Goal: Information Seeking & Learning: Learn about a topic

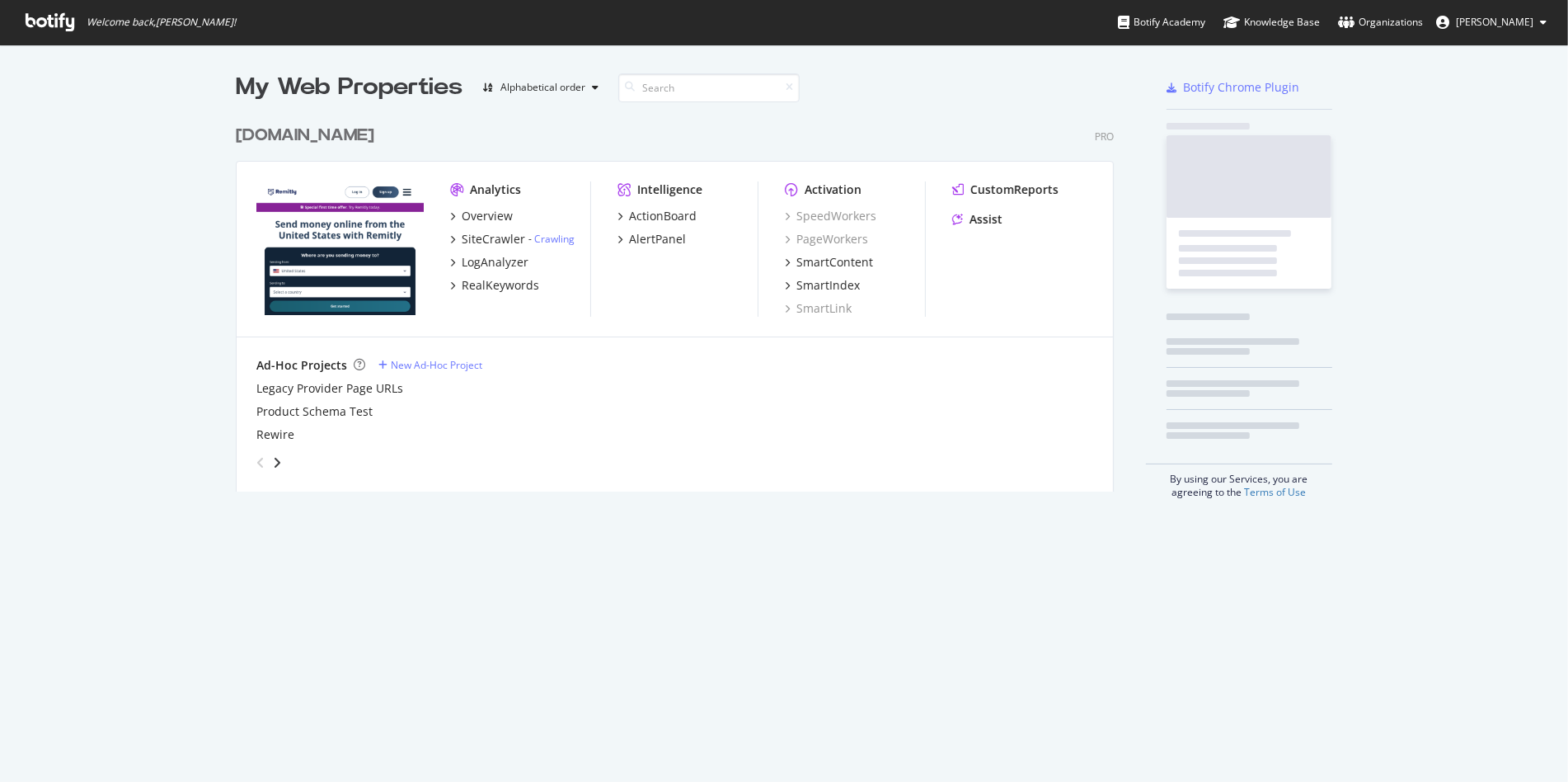
scroll to position [374, 877]
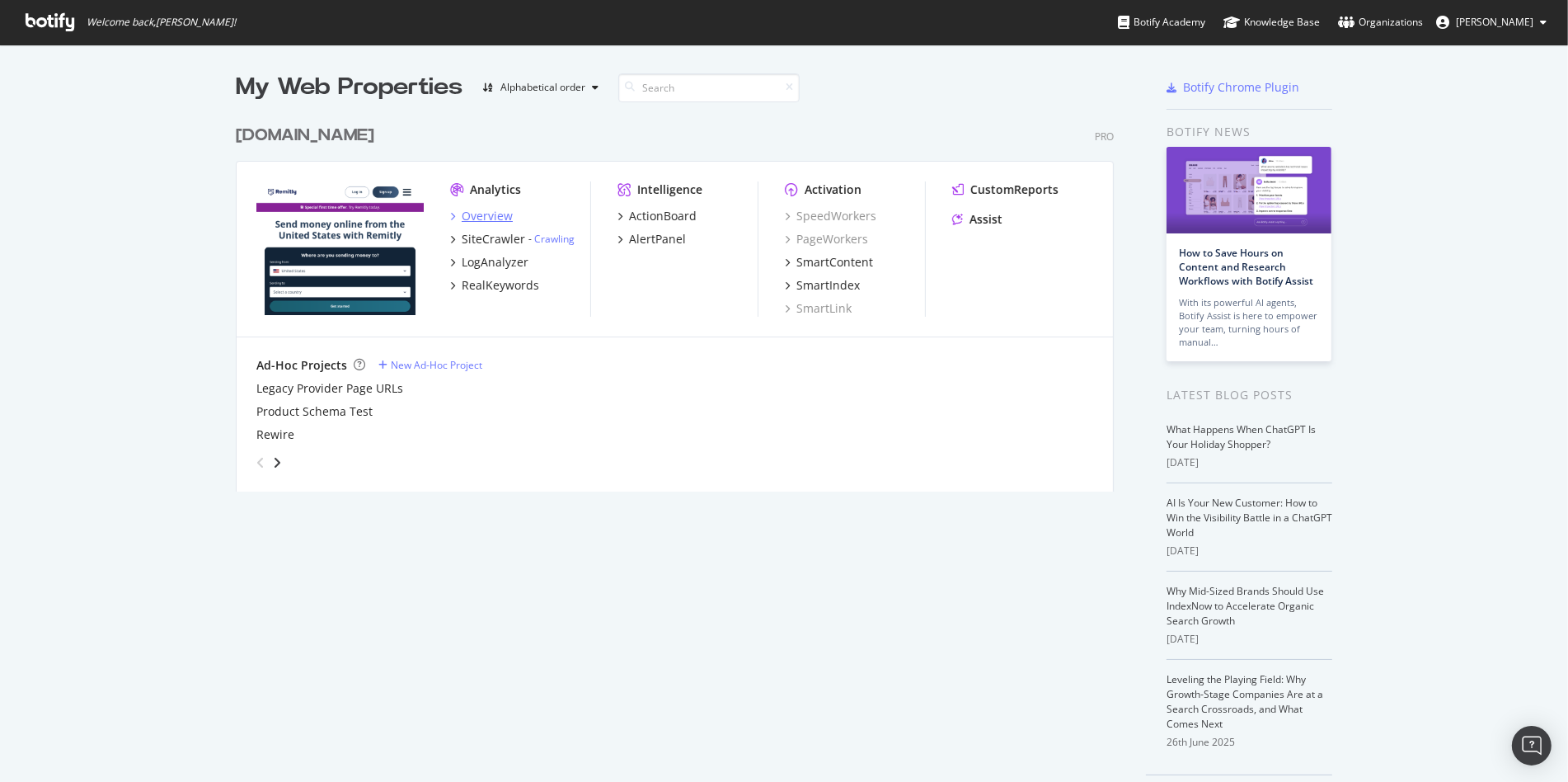
click at [487, 213] on div "Overview" at bounding box center [486, 216] width 51 height 17
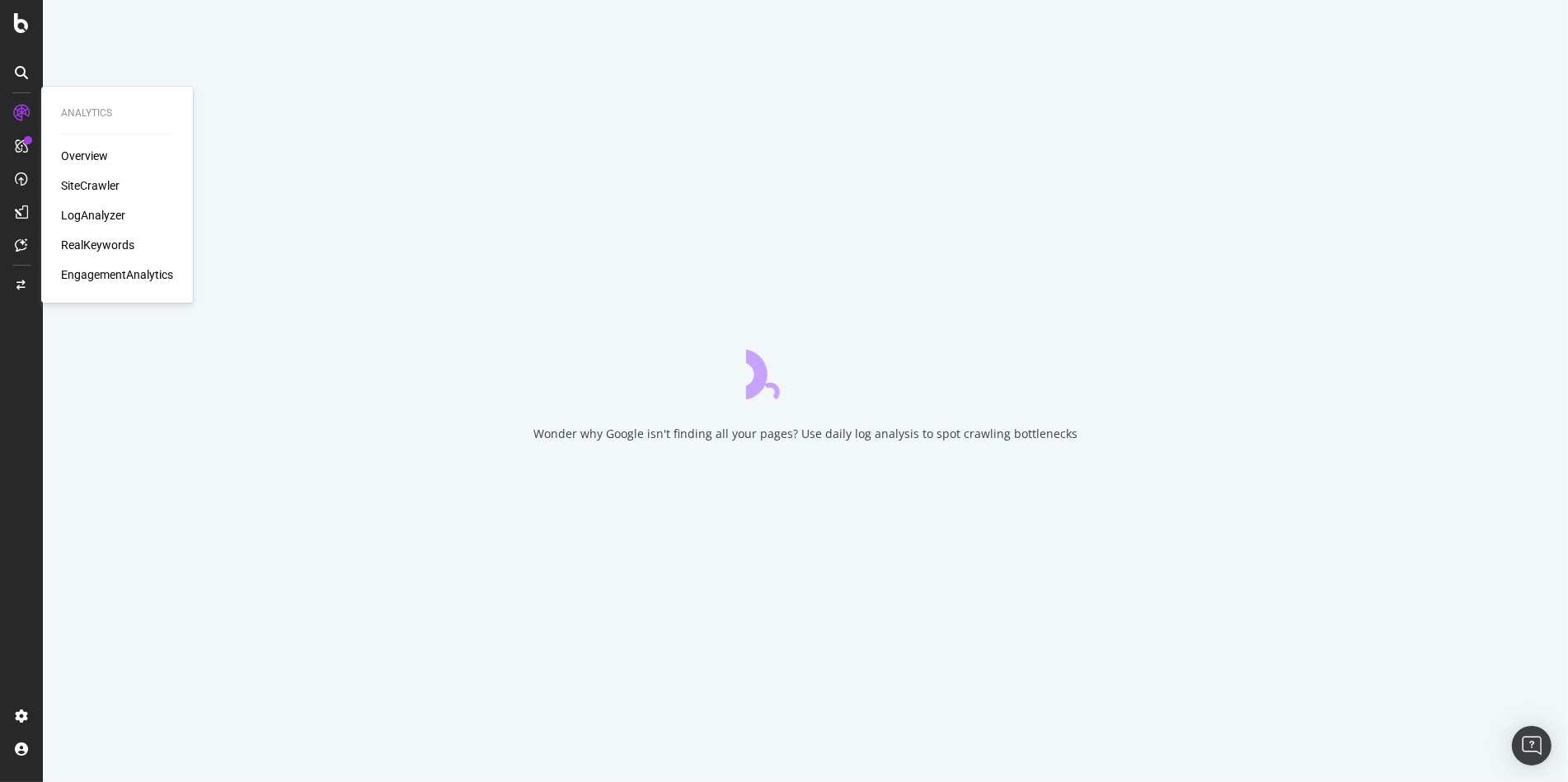
click at [97, 196] on div "Overview SiteCrawler LogAnalyzer RealKeywords EngagementAnalytics" at bounding box center [116, 215] width 112 height 136
click at [97, 185] on div "SiteCrawler" at bounding box center [90, 186] width 59 height 17
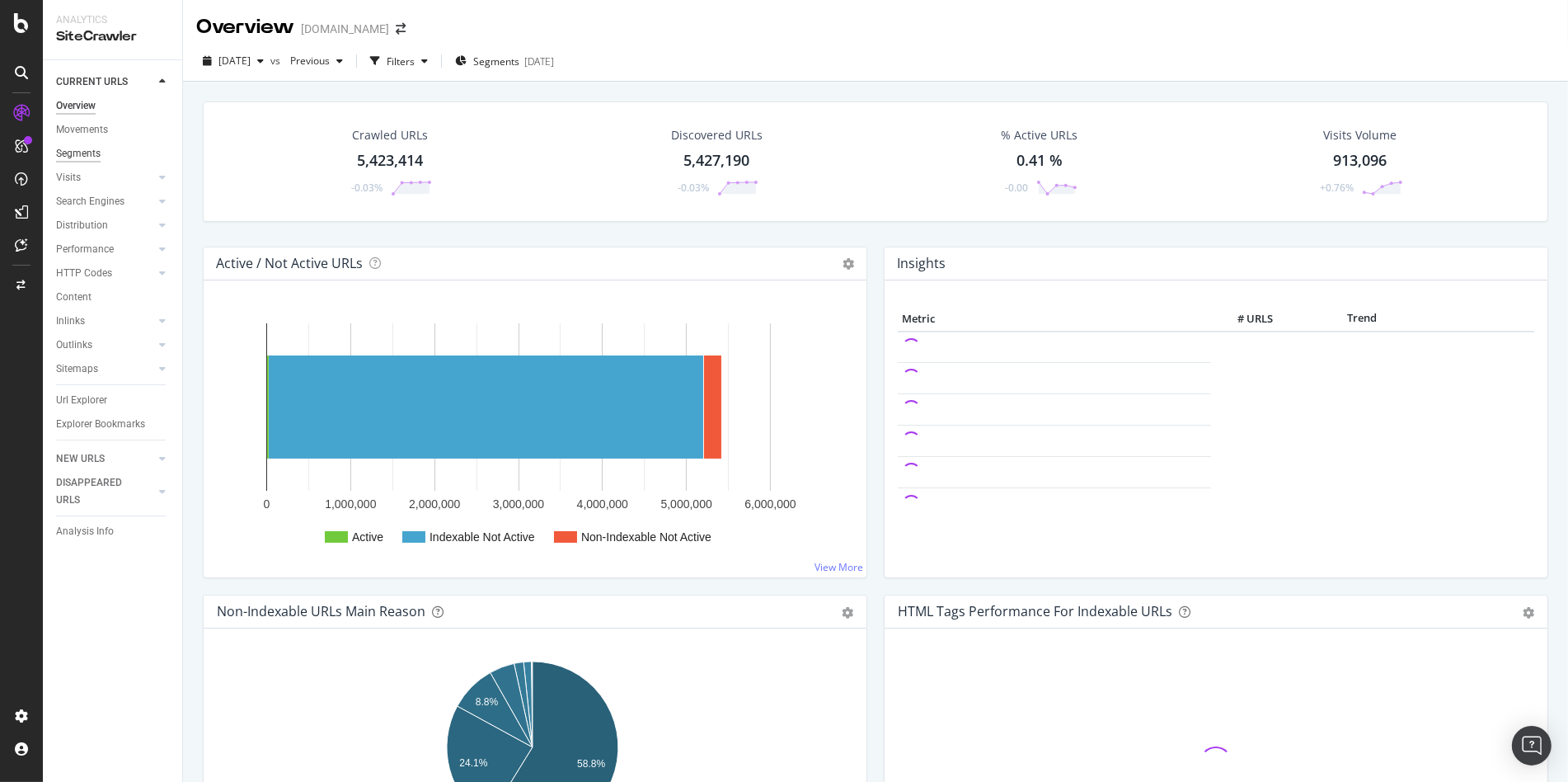
click at [72, 153] on div "Segments" at bounding box center [78, 153] width 45 height 18
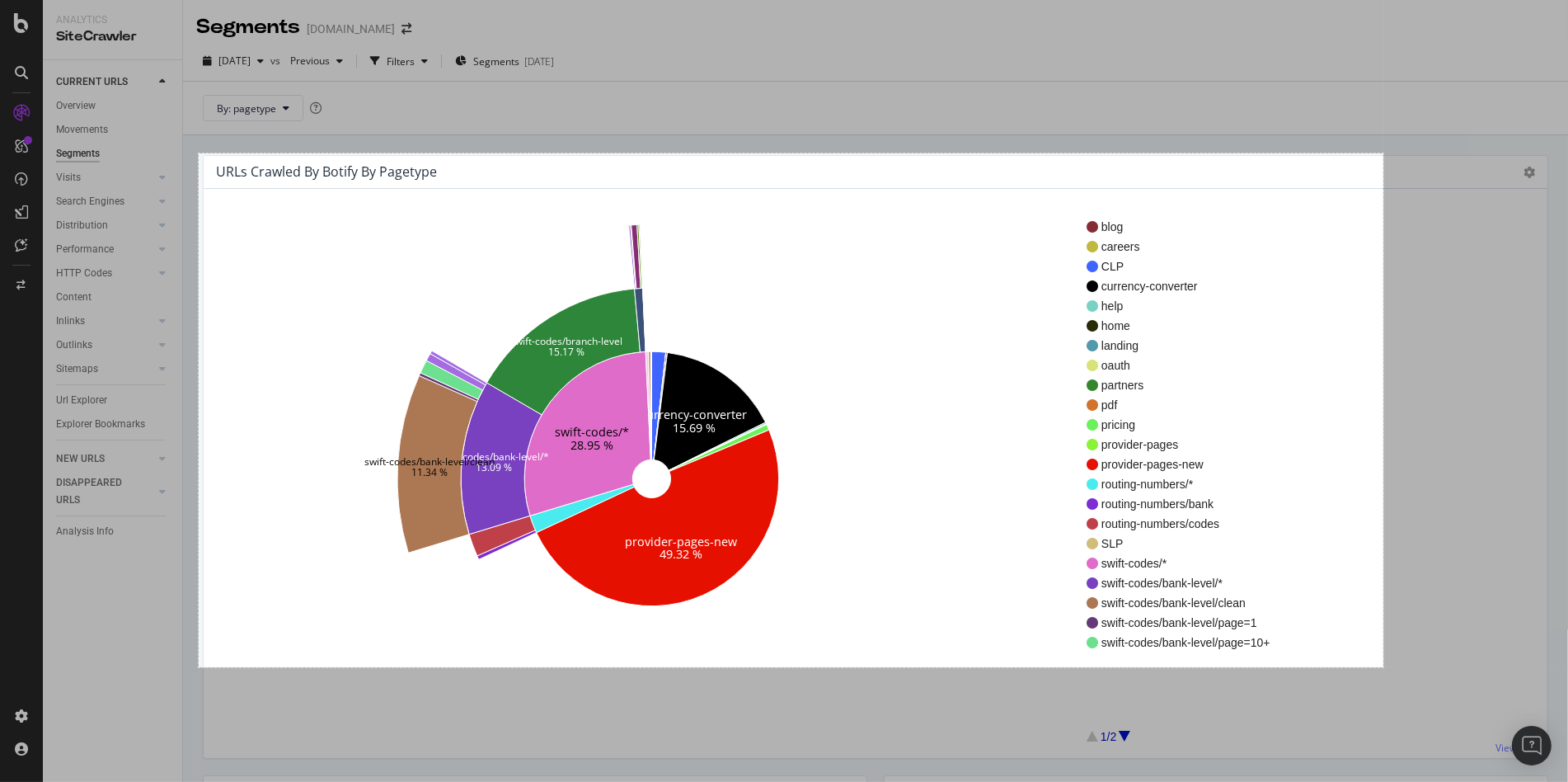
drag, startPoint x: 199, startPoint y: 153, endPoint x: 1383, endPoint y: 667, distance: 1290.8
click at [1383, 667] on div "1437 X 623" at bounding box center [784, 391] width 1568 height 782
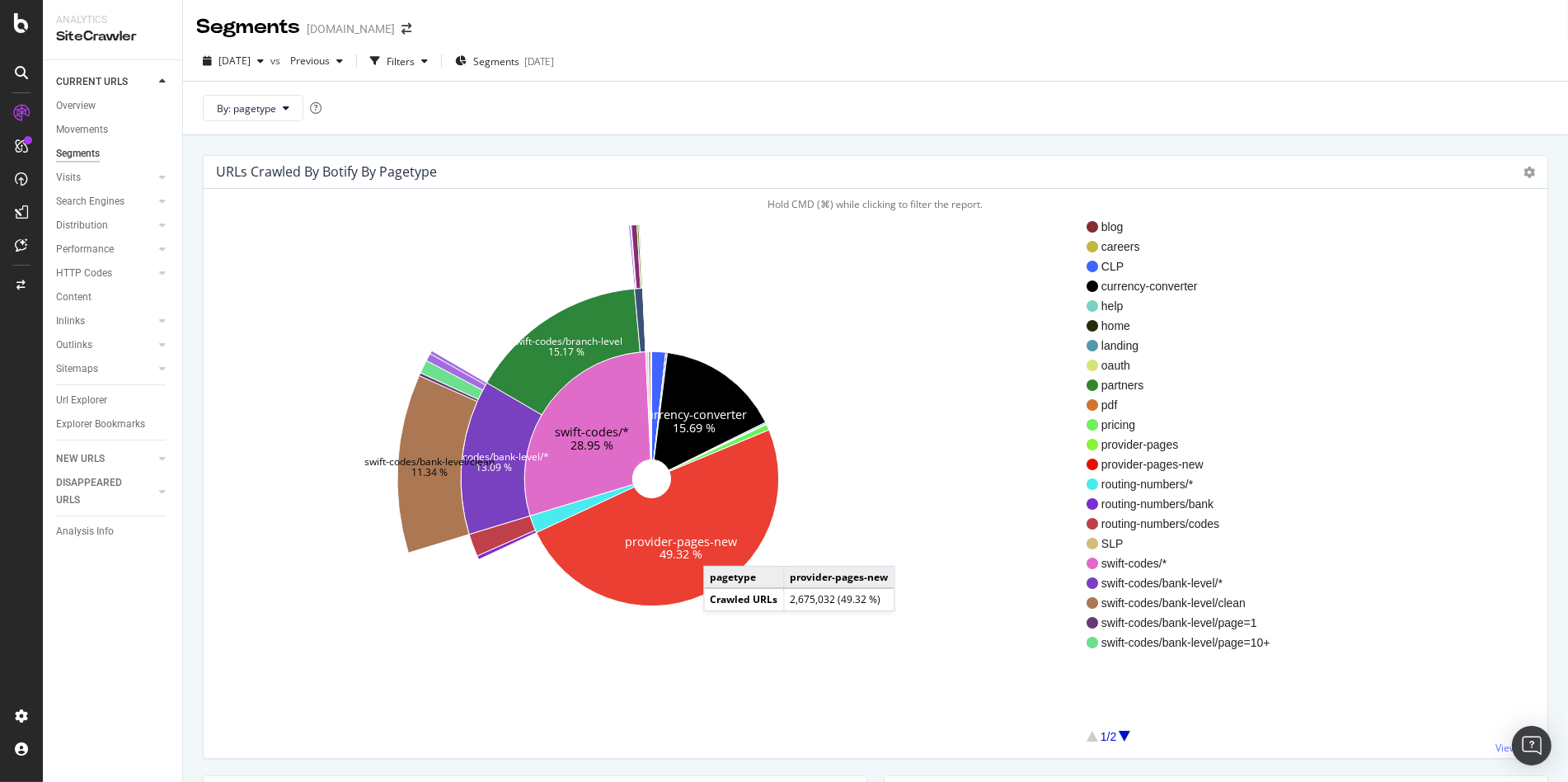
click at [720, 548] on icon at bounding box center [658, 517] width 242 height 176
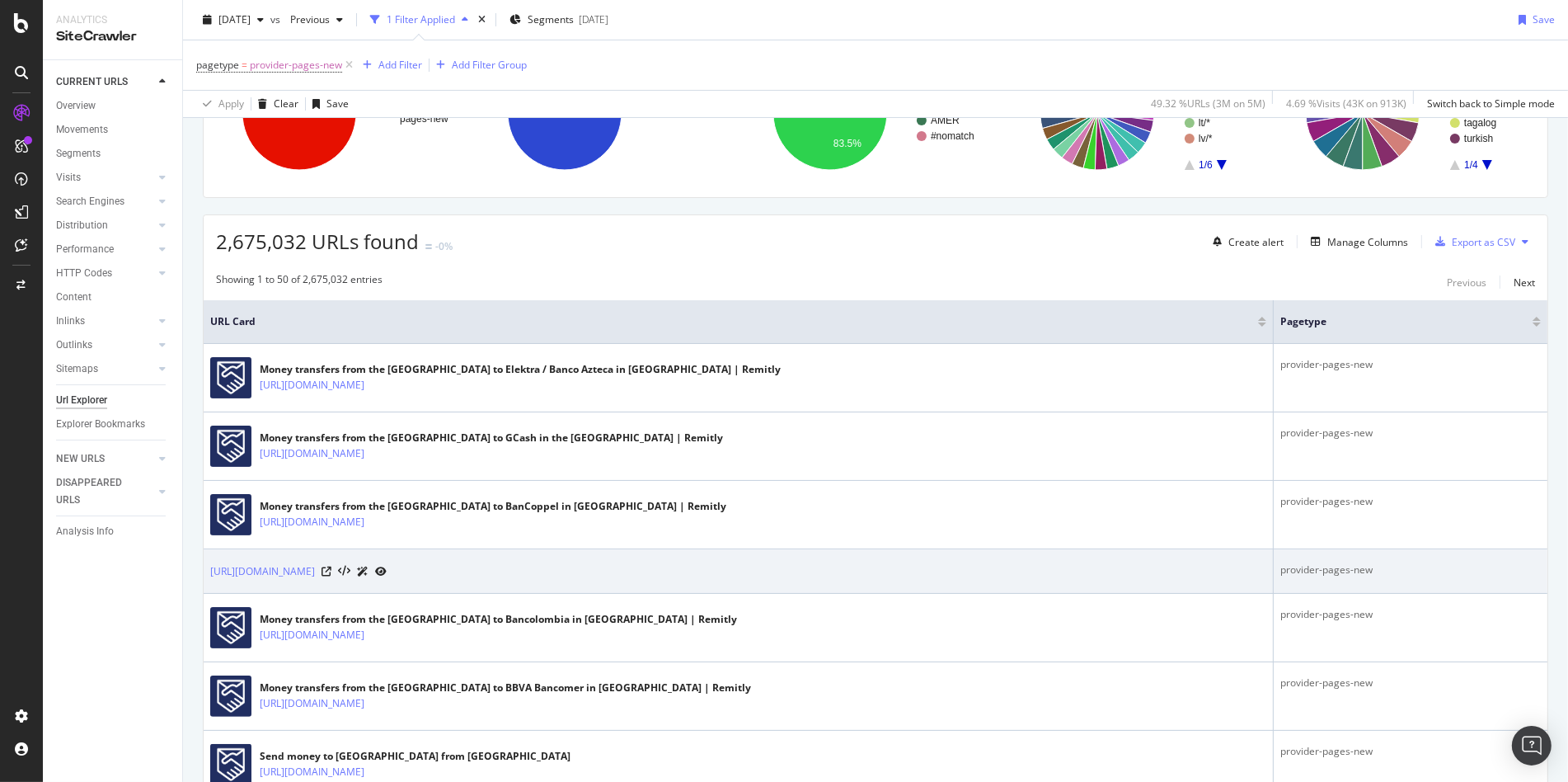
scroll to position [194, 0]
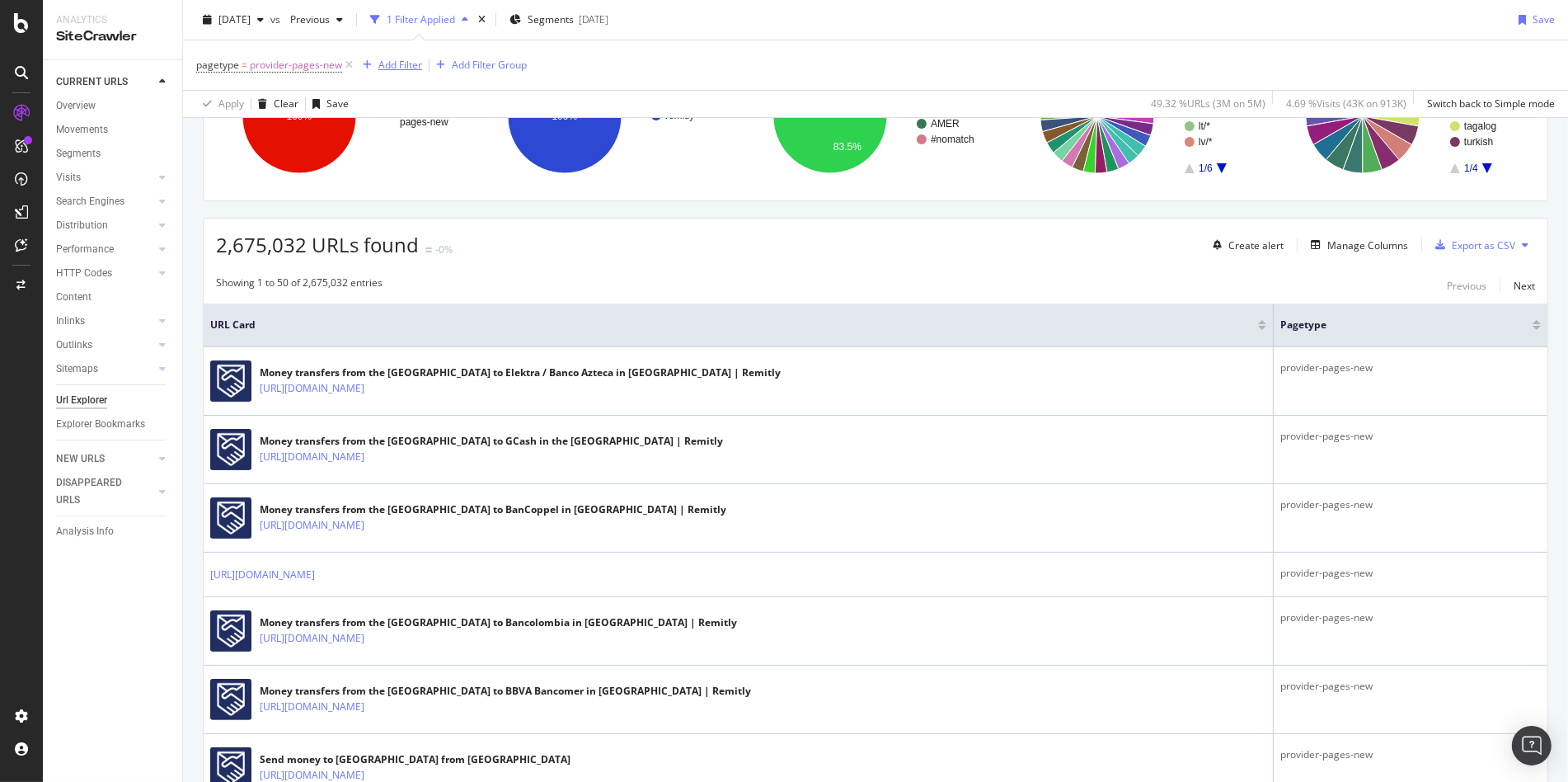
click at [408, 68] on div "Add Filter" at bounding box center [401, 65] width 44 height 14
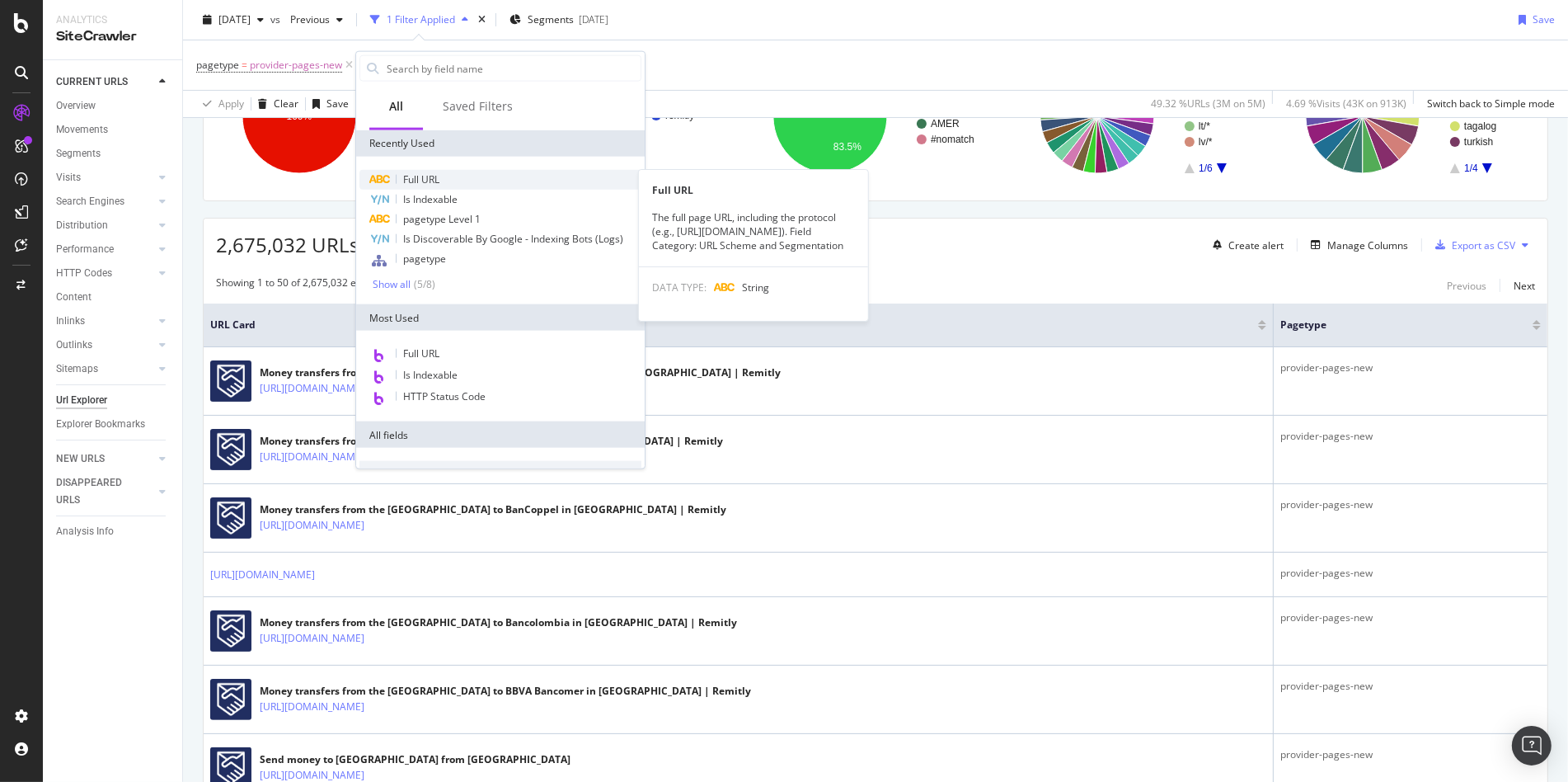
click at [433, 173] on span "Full URL" at bounding box center [421, 179] width 36 height 14
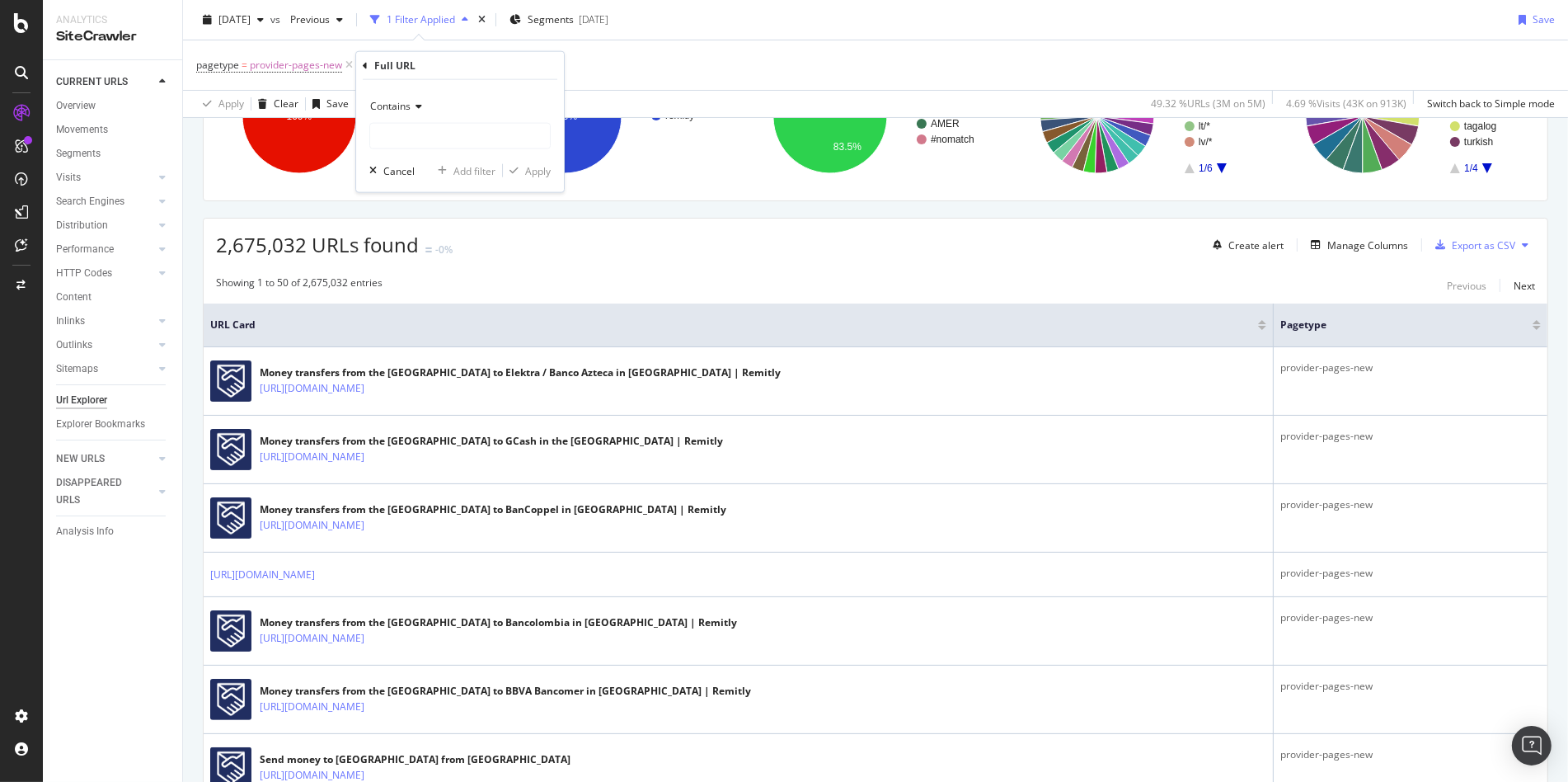
click at [403, 110] on span "Contains" at bounding box center [391, 106] width 40 height 14
drag, startPoint x: 401, startPoint y: 277, endPoint x: 402, endPoint y: 290, distance: 13.0
click at [402, 290] on div "Equal to Not equal to Starts with Doesn't start with Ends with Doesn't end with…" at bounding box center [461, 237] width 184 height 236
click at [402, 290] on span "Doesn't contain" at bounding box center [413, 290] width 72 height 14
click at [408, 91] on div "Doesn't contain Cancel Add filter Apply" at bounding box center [460, 136] width 208 height 112
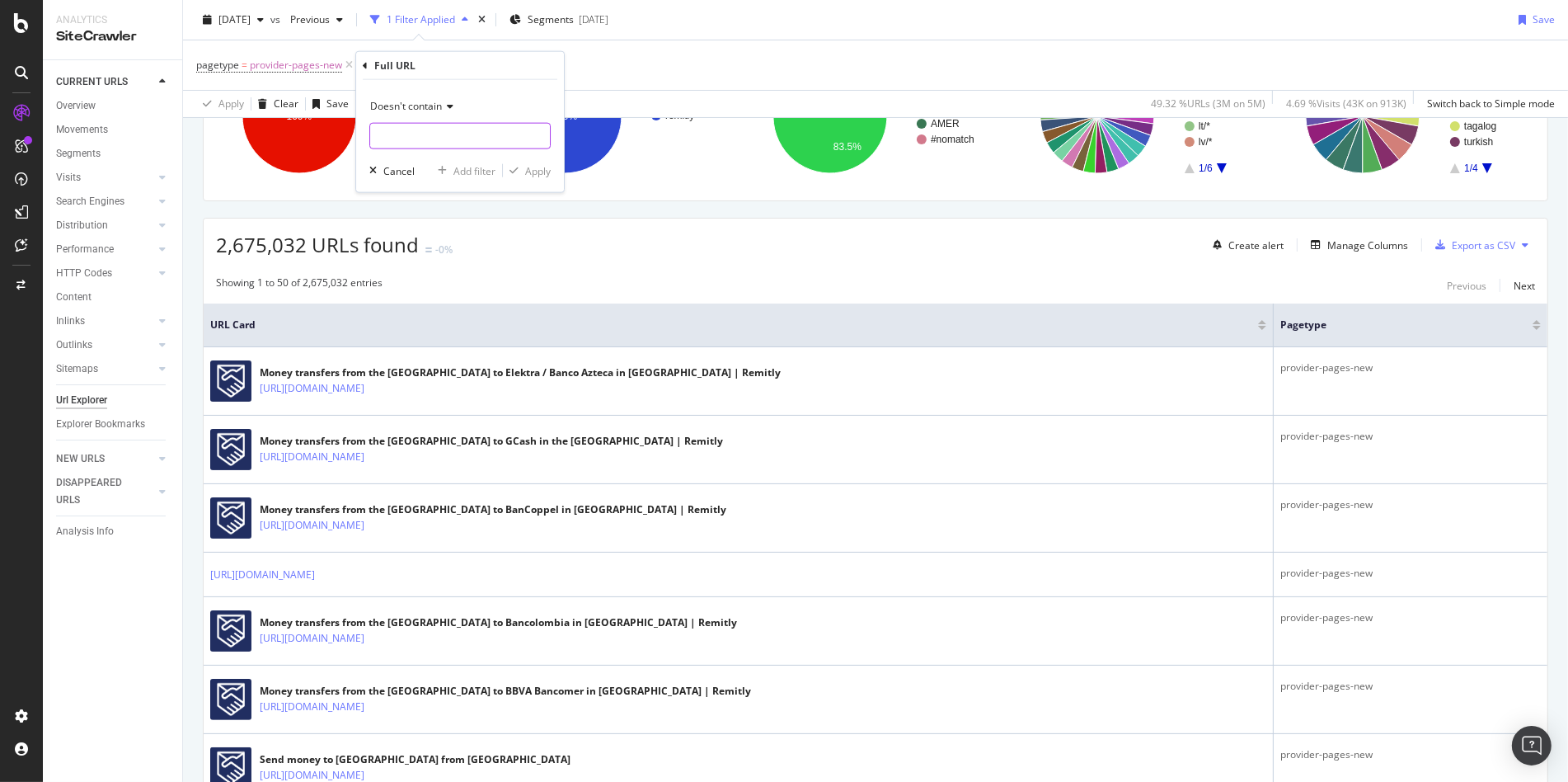
click at [403, 136] on input "text" at bounding box center [460, 136] width 180 height 26
type input "provider"
click at [542, 165] on div "Apply" at bounding box center [538, 170] width 25 height 14
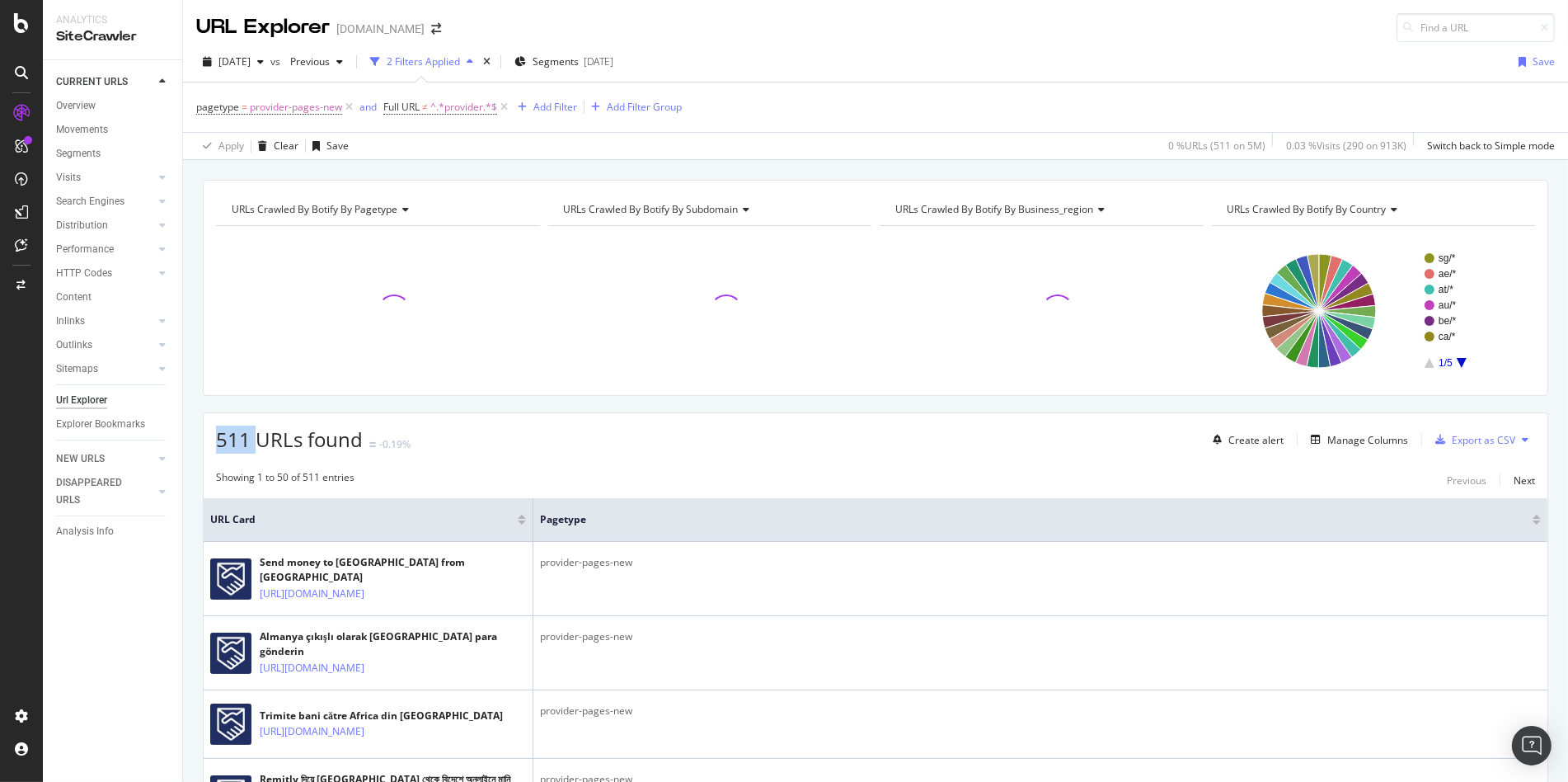
drag, startPoint x: 219, startPoint y: 442, endPoint x: 258, endPoint y: 438, distance: 39.2
click at [258, 438] on span "511 URLs found" at bounding box center [290, 439] width 146 height 27
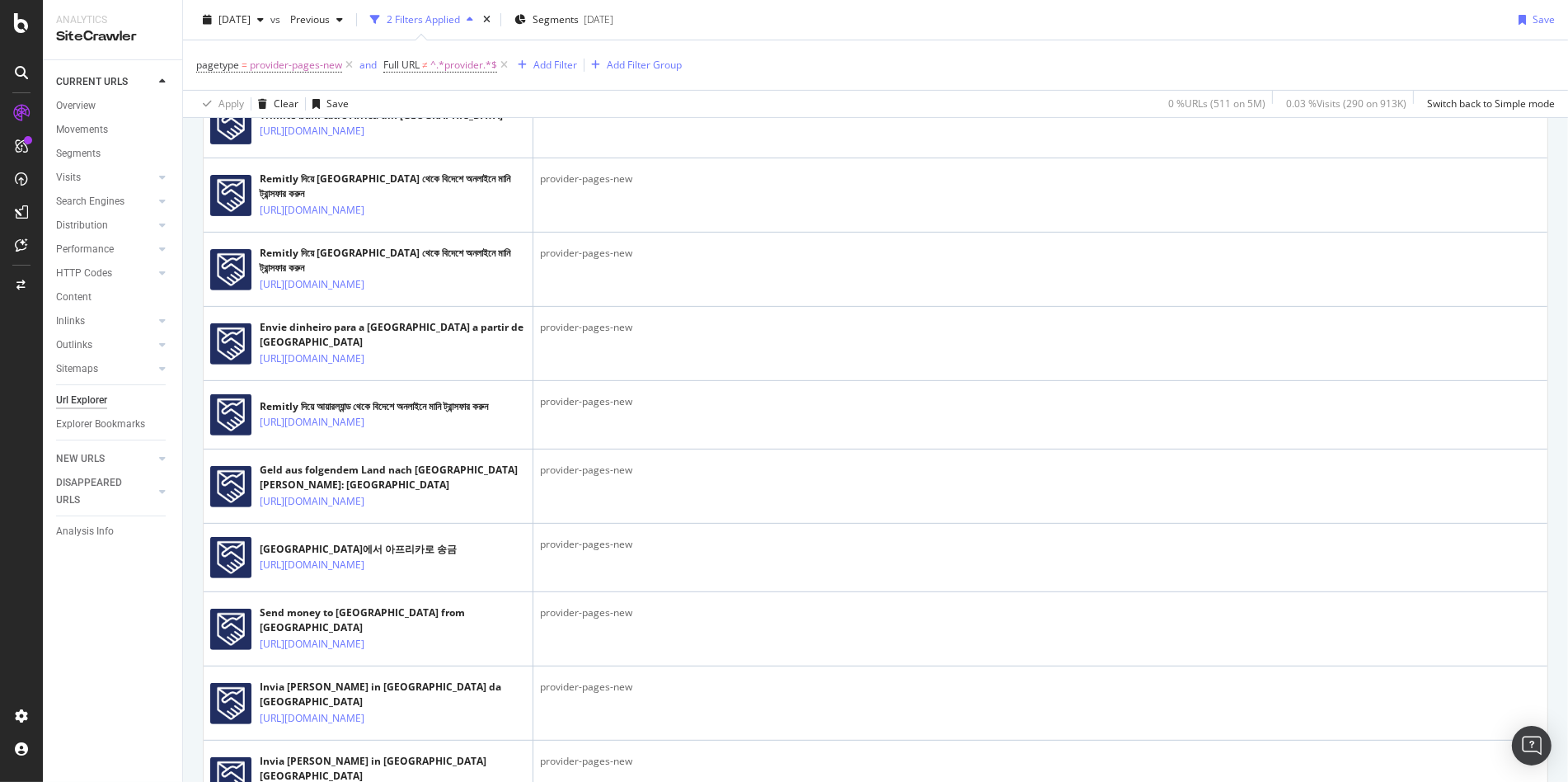
scroll to position [778, 0]
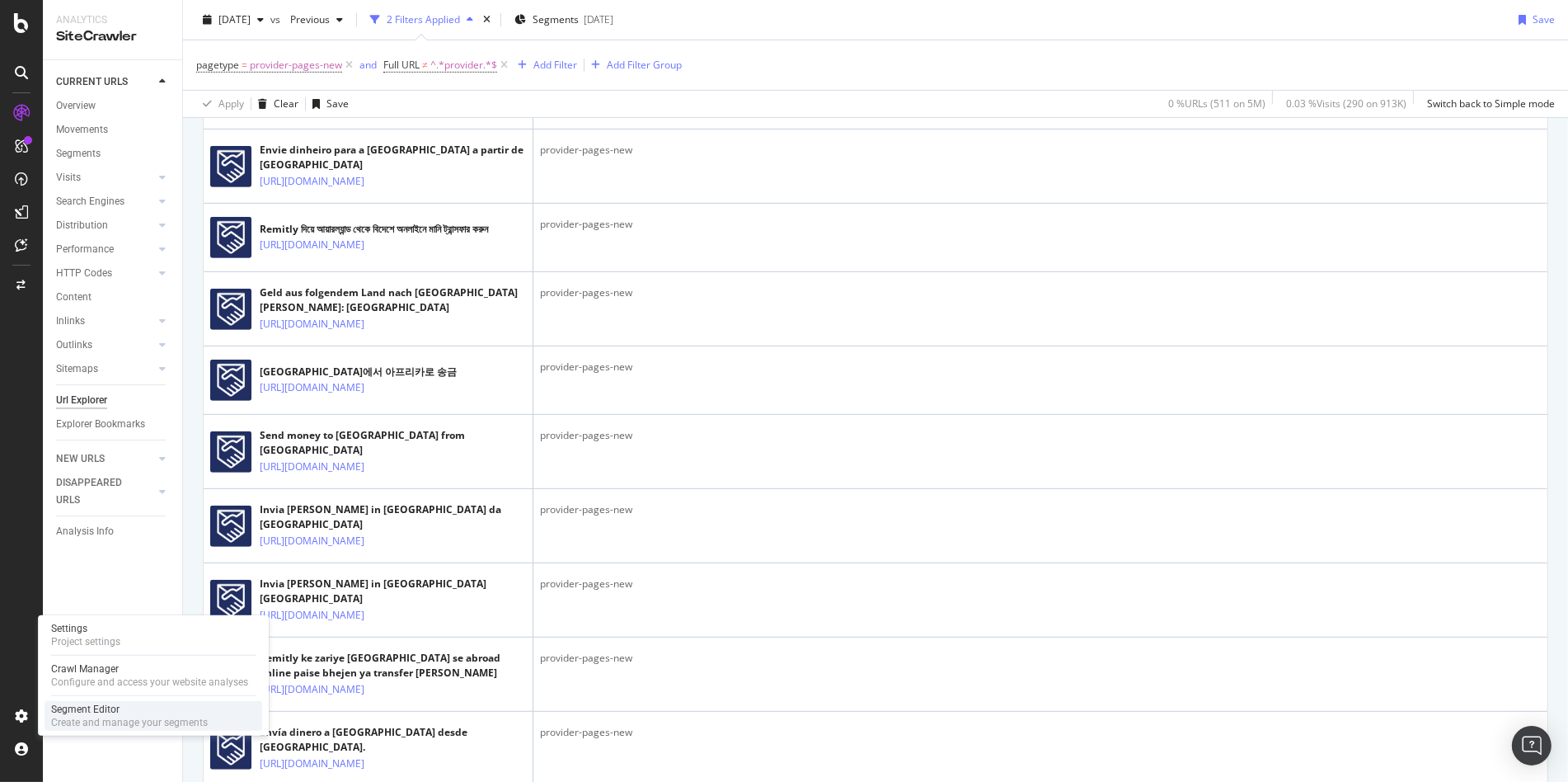
click at [88, 709] on div "Segment Editor" at bounding box center [130, 709] width 157 height 13
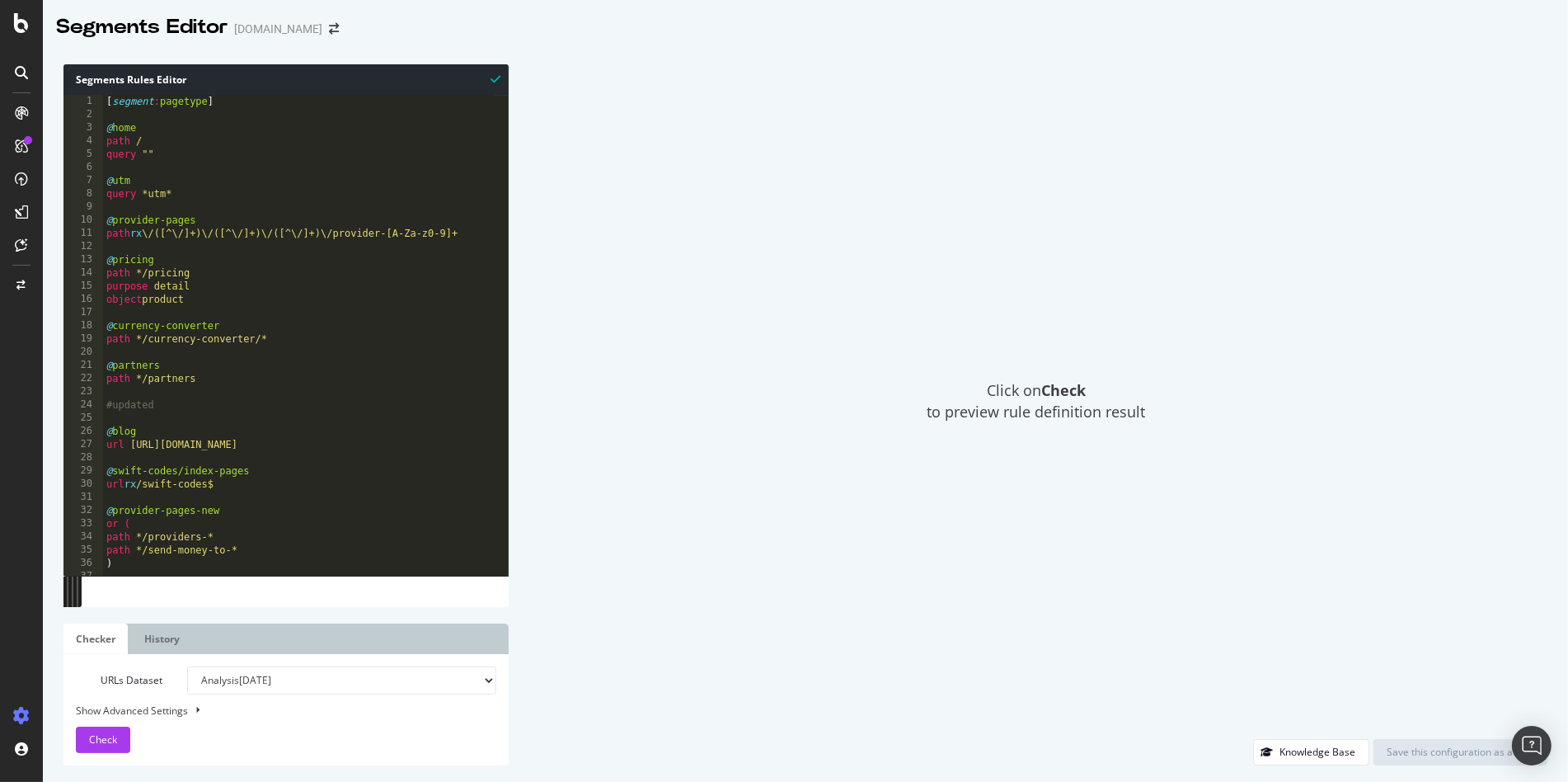
click at [178, 157] on div "[ segment : pagetype ] @ home path / query "" @ utm query *utm* @ provider-page…" at bounding box center [298, 348] width 391 height 507
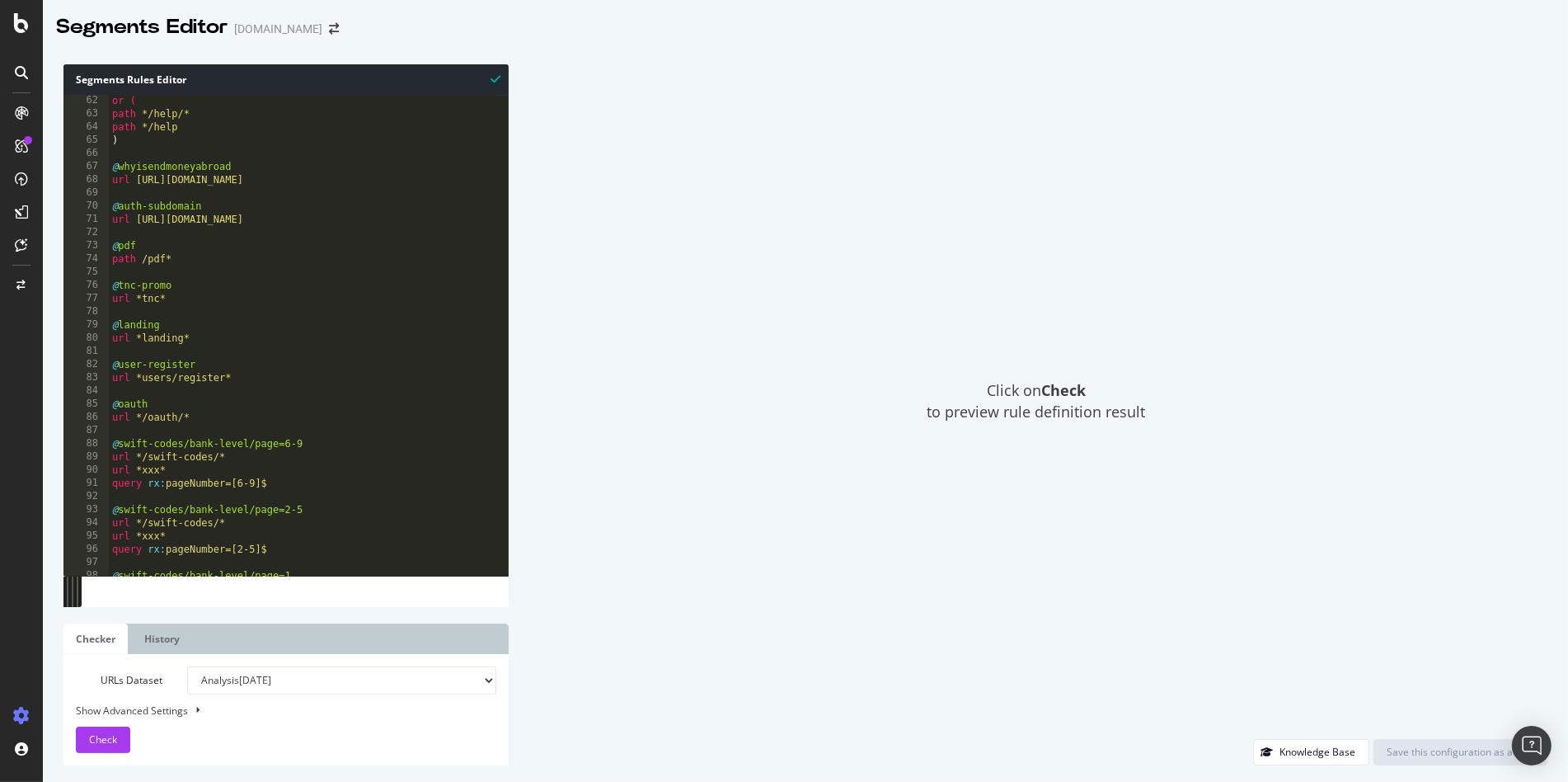
scroll to position [205, 0]
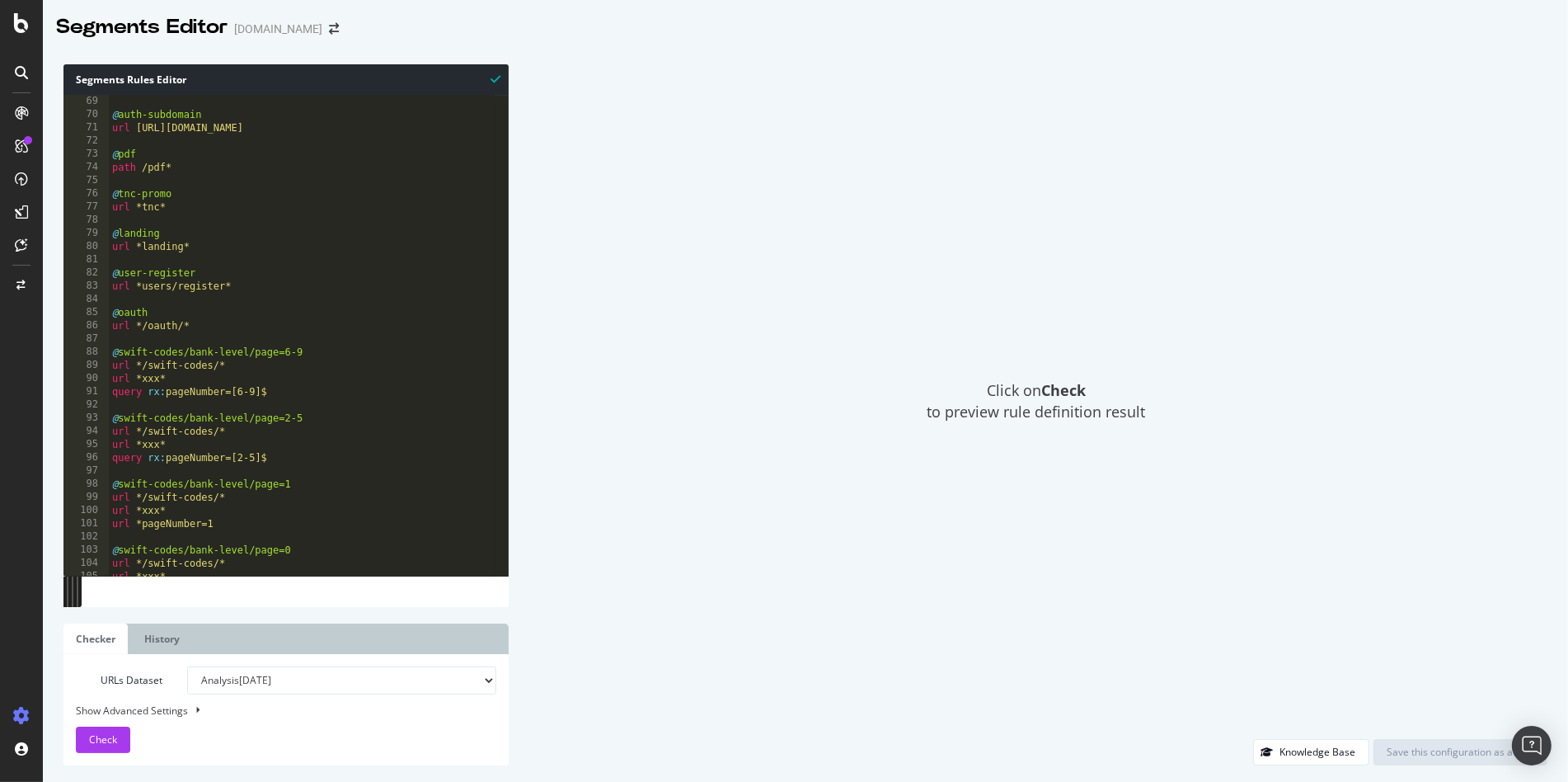
click at [142, 248] on div "@ auth-subdomain url [URL][DOMAIN_NAME] @ pdf path /pdf* @ tnc-promo url *tnc* …" at bounding box center [301, 348] width 385 height 507
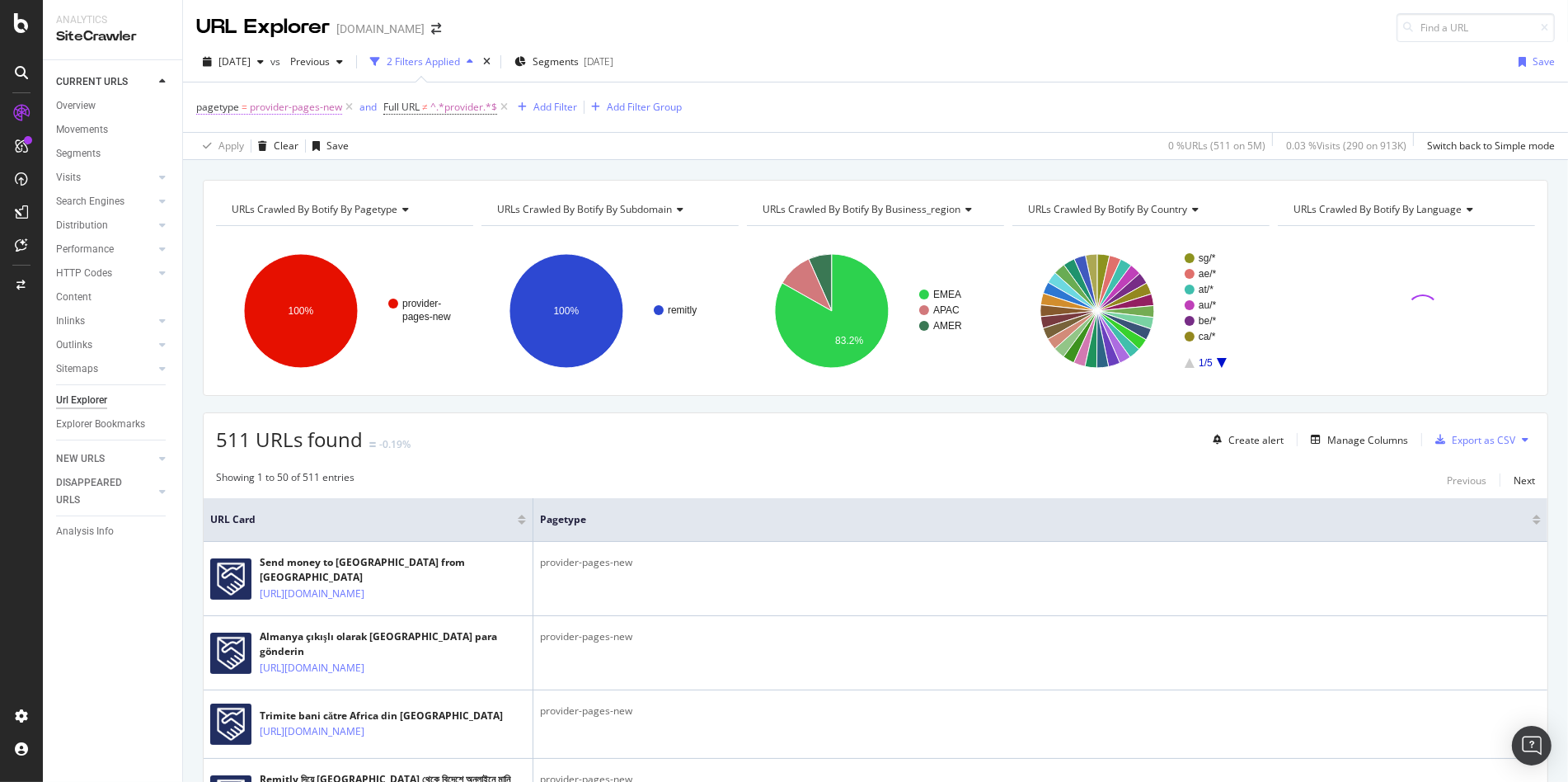
click at [297, 104] on span "provider-pages-new" at bounding box center [296, 107] width 93 height 23
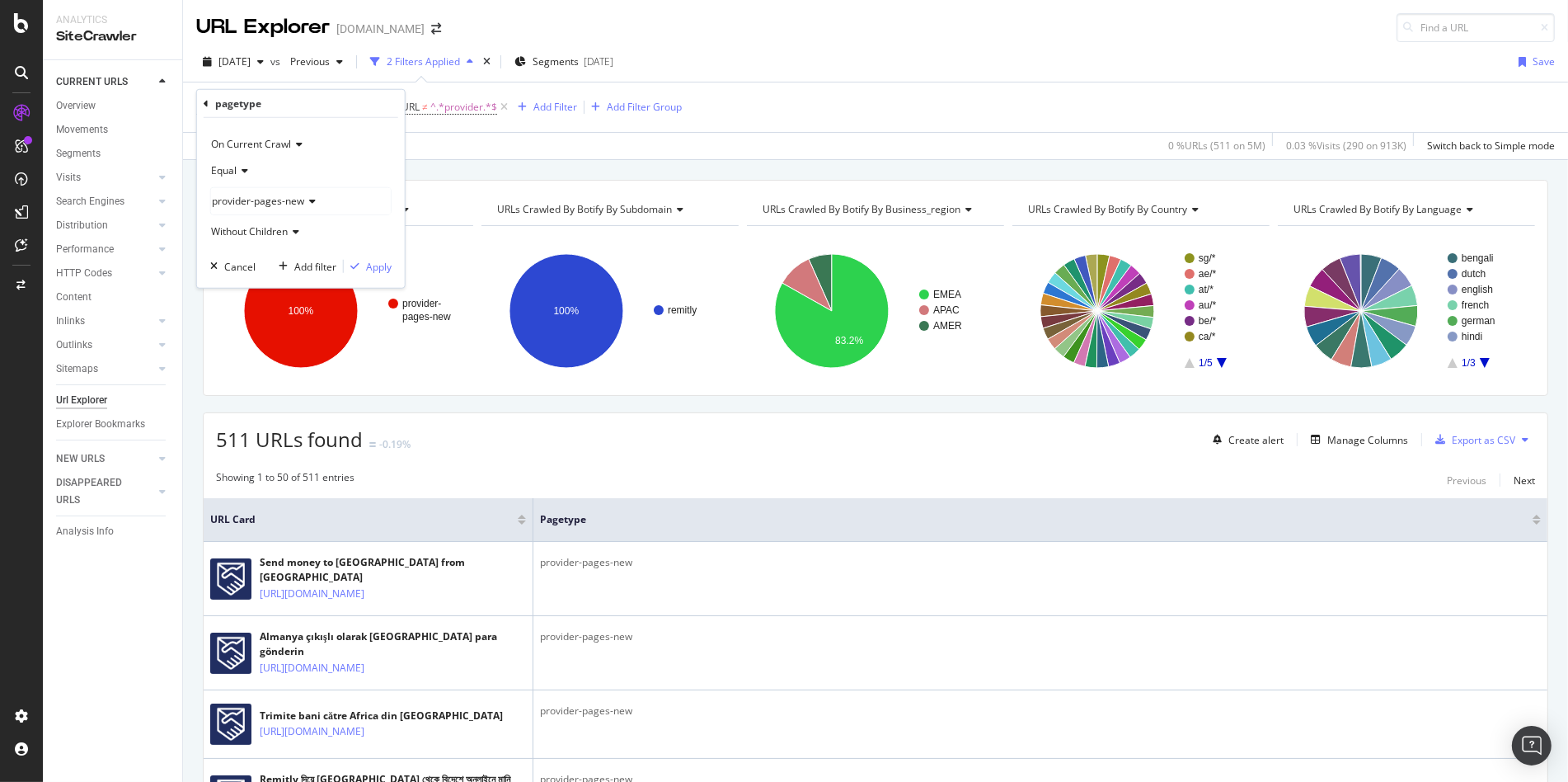
click at [245, 194] on span "provider-pages-new" at bounding box center [258, 200] width 93 height 14
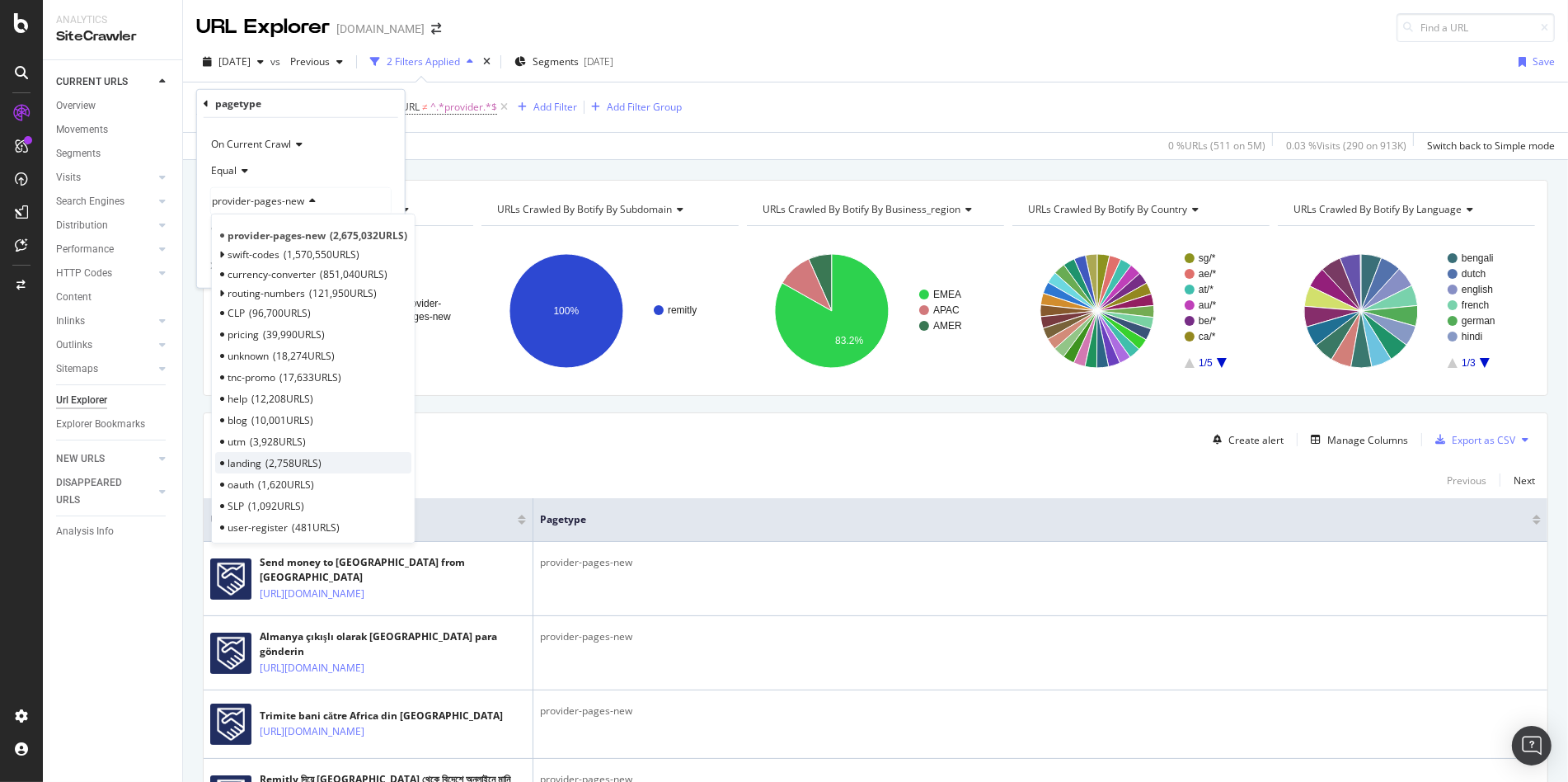
click at [279, 456] on span "2,758 URLS" at bounding box center [293, 463] width 56 height 14
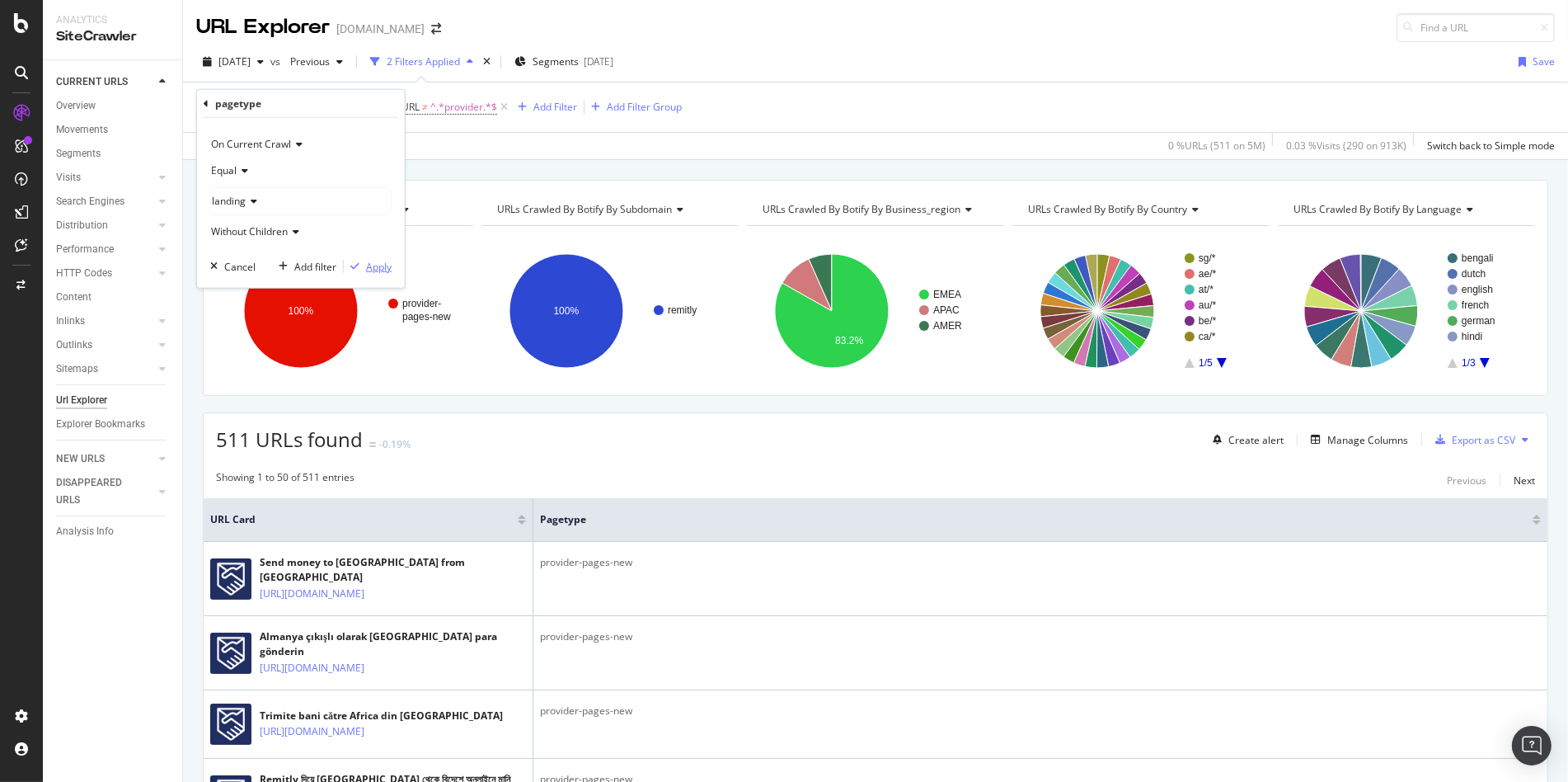
click at [382, 266] on div "Apply" at bounding box center [379, 266] width 25 height 14
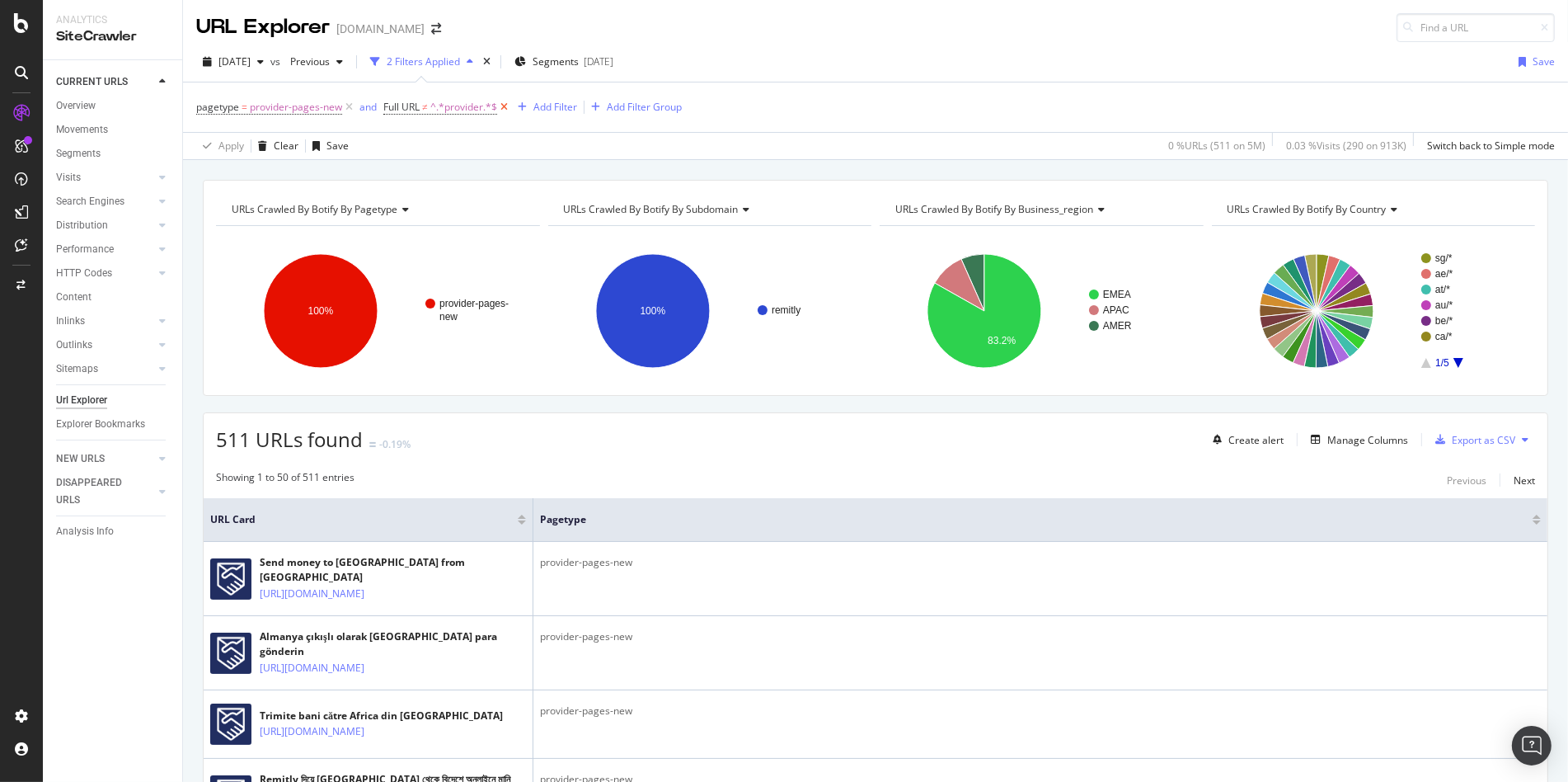
click at [503, 107] on icon at bounding box center [504, 108] width 14 height 17
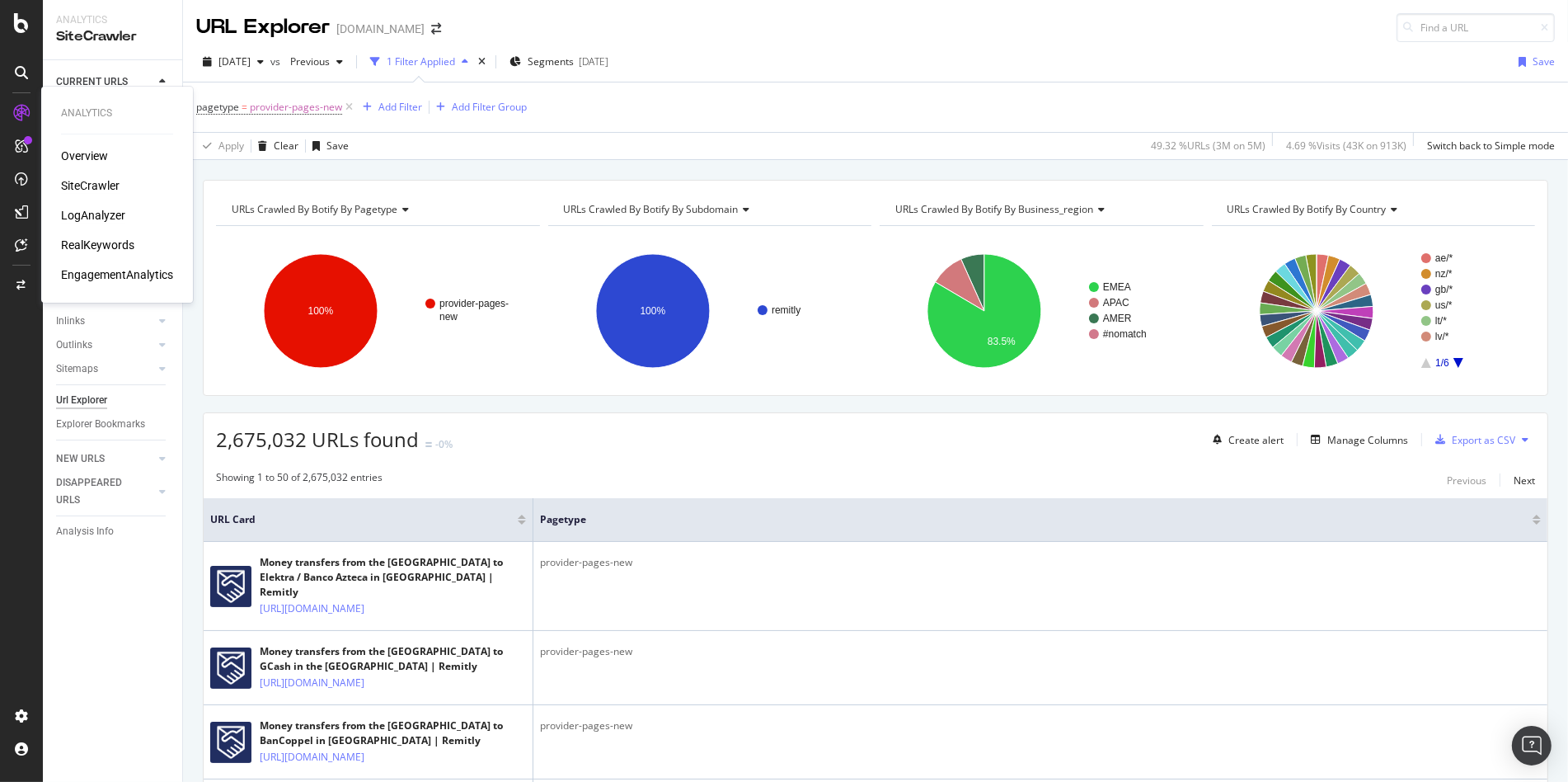
click at [88, 213] on div "LogAnalyzer" at bounding box center [93, 215] width 64 height 17
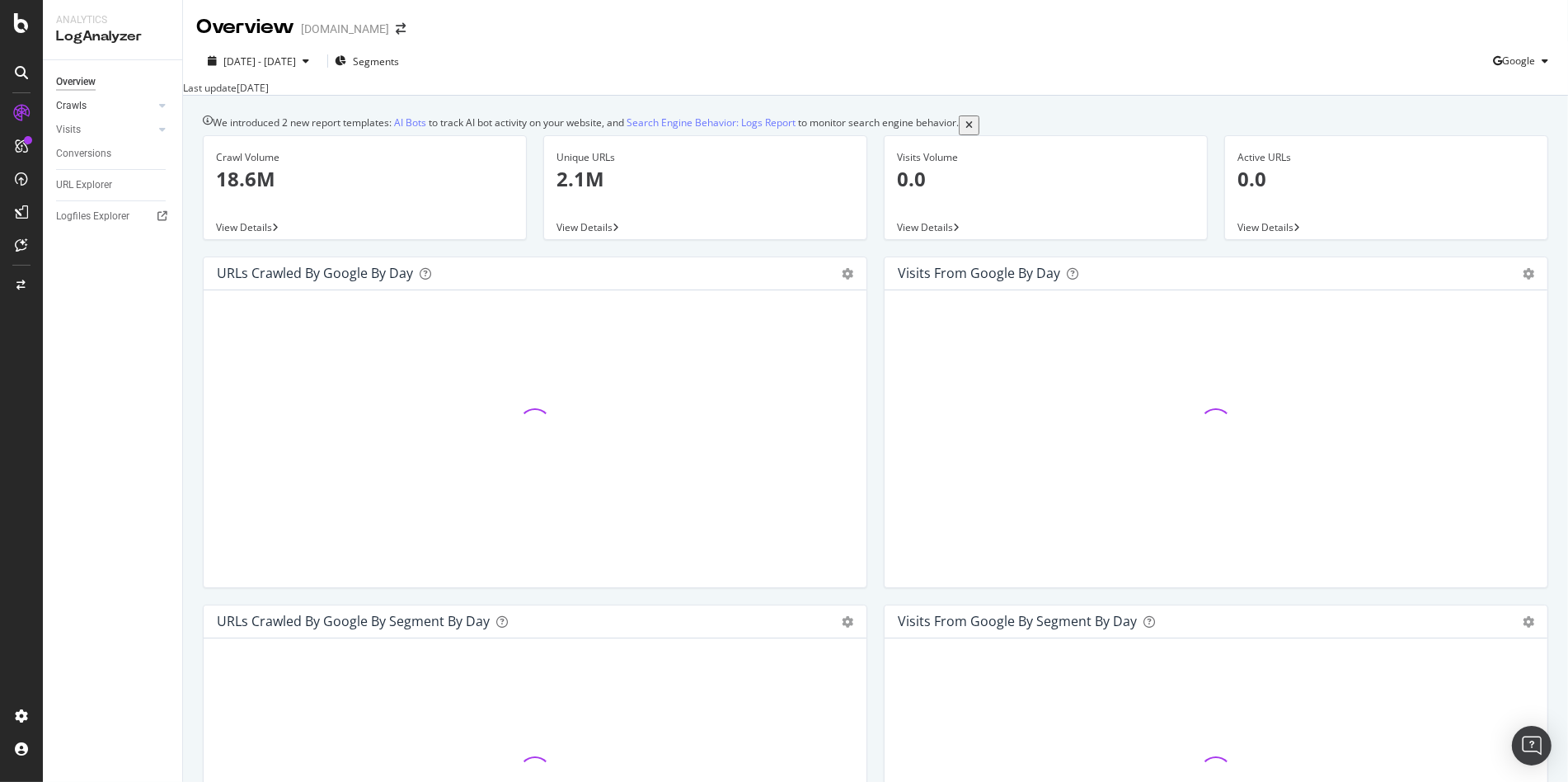
click at [133, 111] on link "Crawls" at bounding box center [105, 106] width 98 height 18
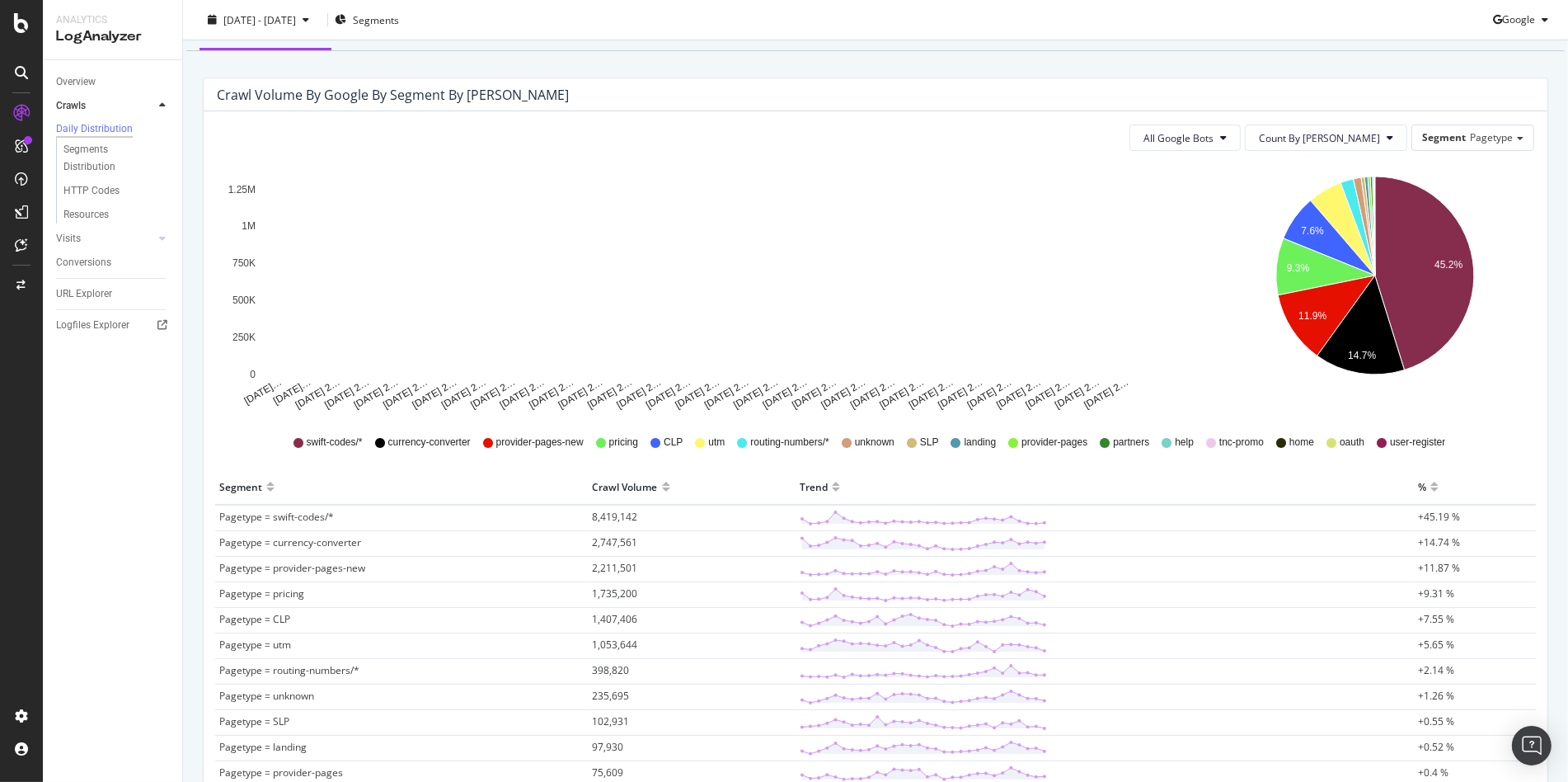
scroll to position [129, 0]
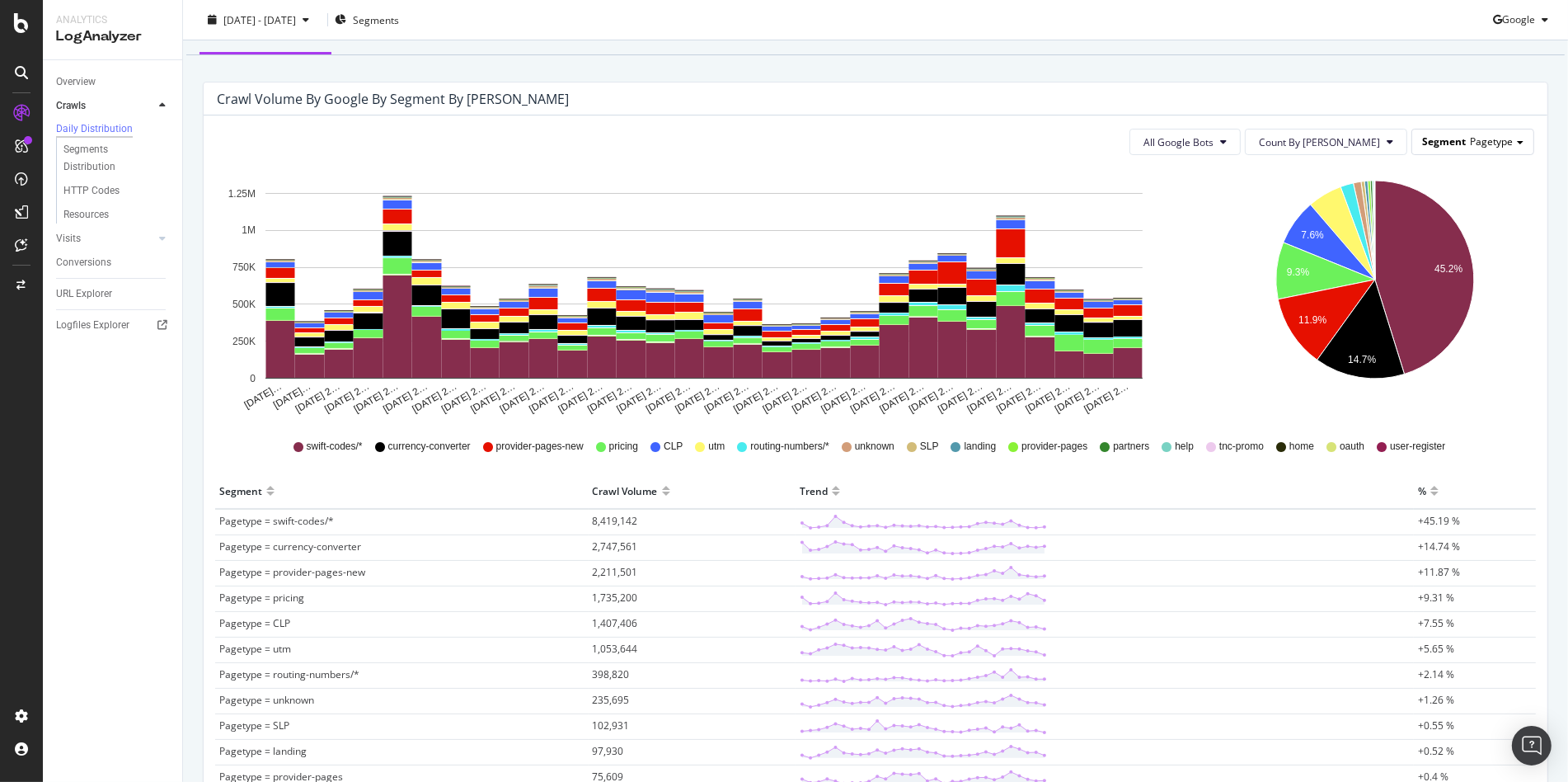
click at [1412, 149] on div "Segment Pagetype" at bounding box center [1473, 141] width 121 height 24
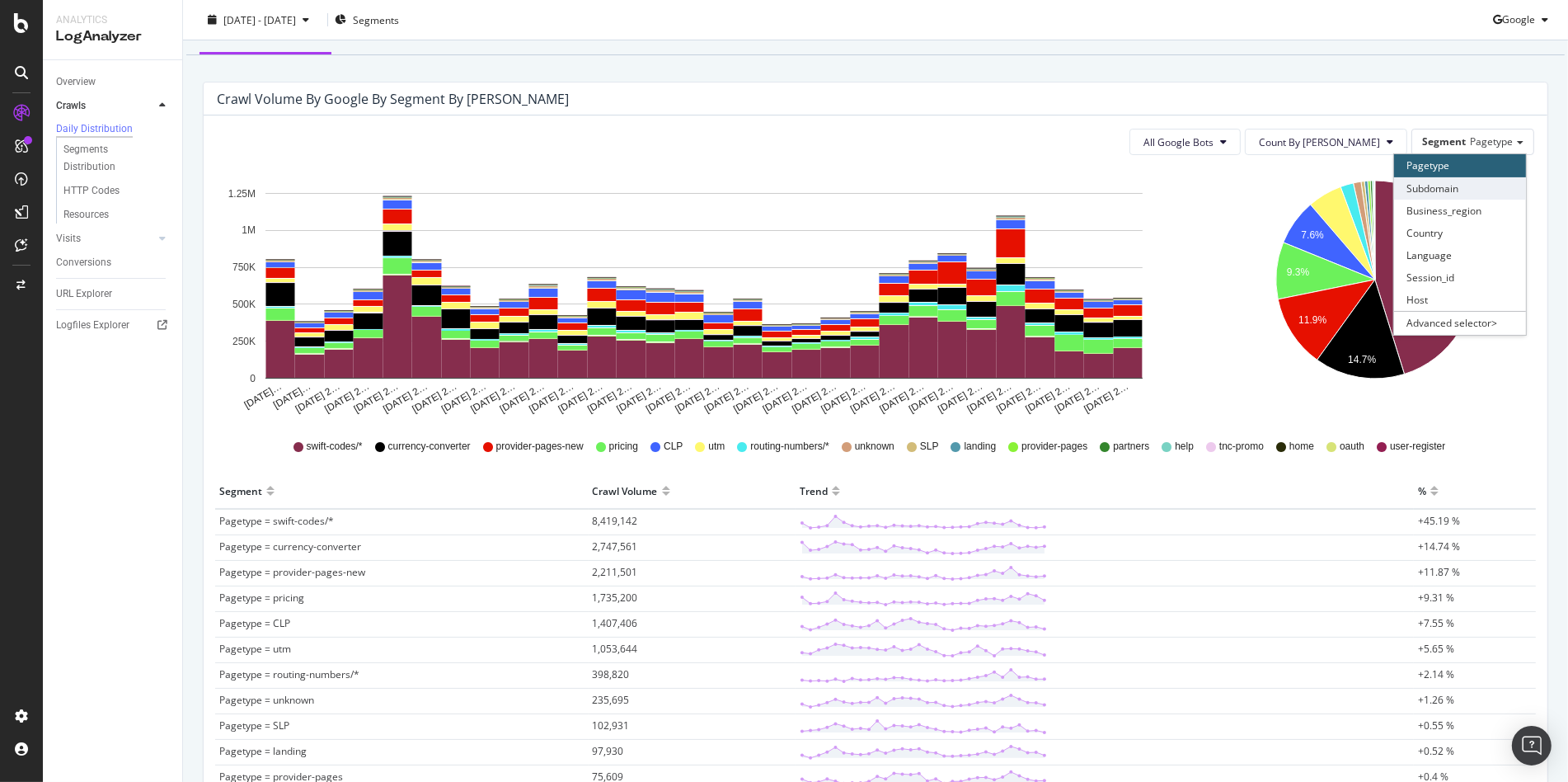
click at [1413, 185] on div "Subdomain" at bounding box center [1459, 189] width 132 height 22
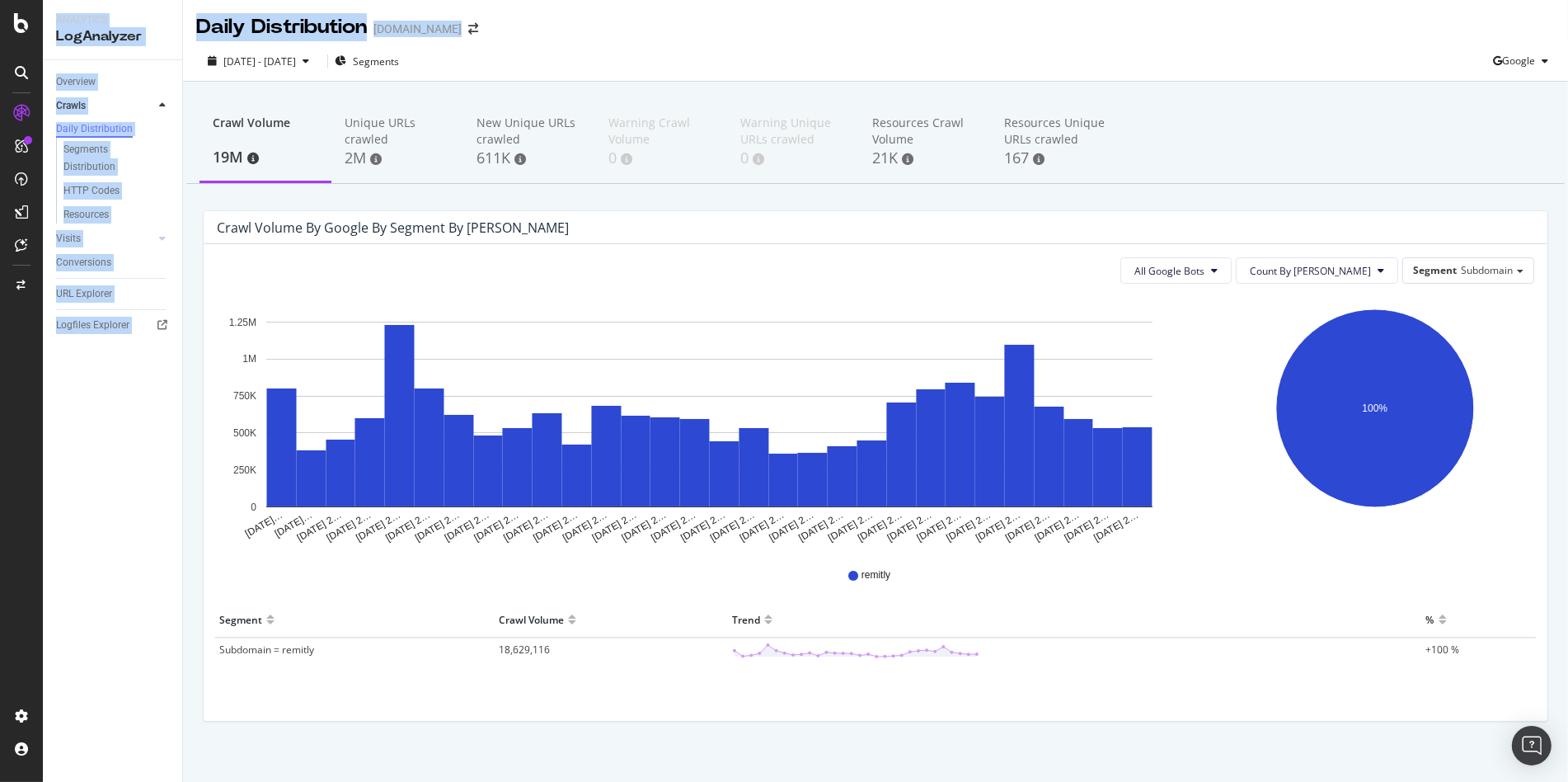
drag, startPoint x: 1439, startPoint y: -7, endPoint x: 1453, endPoint y: -5, distance: 14.1
click at [1453, 0] on html "Analytics LogAnalyzer Overview Crawls Daily Distribution Segments Distribution …" at bounding box center [784, 391] width 1568 height 782
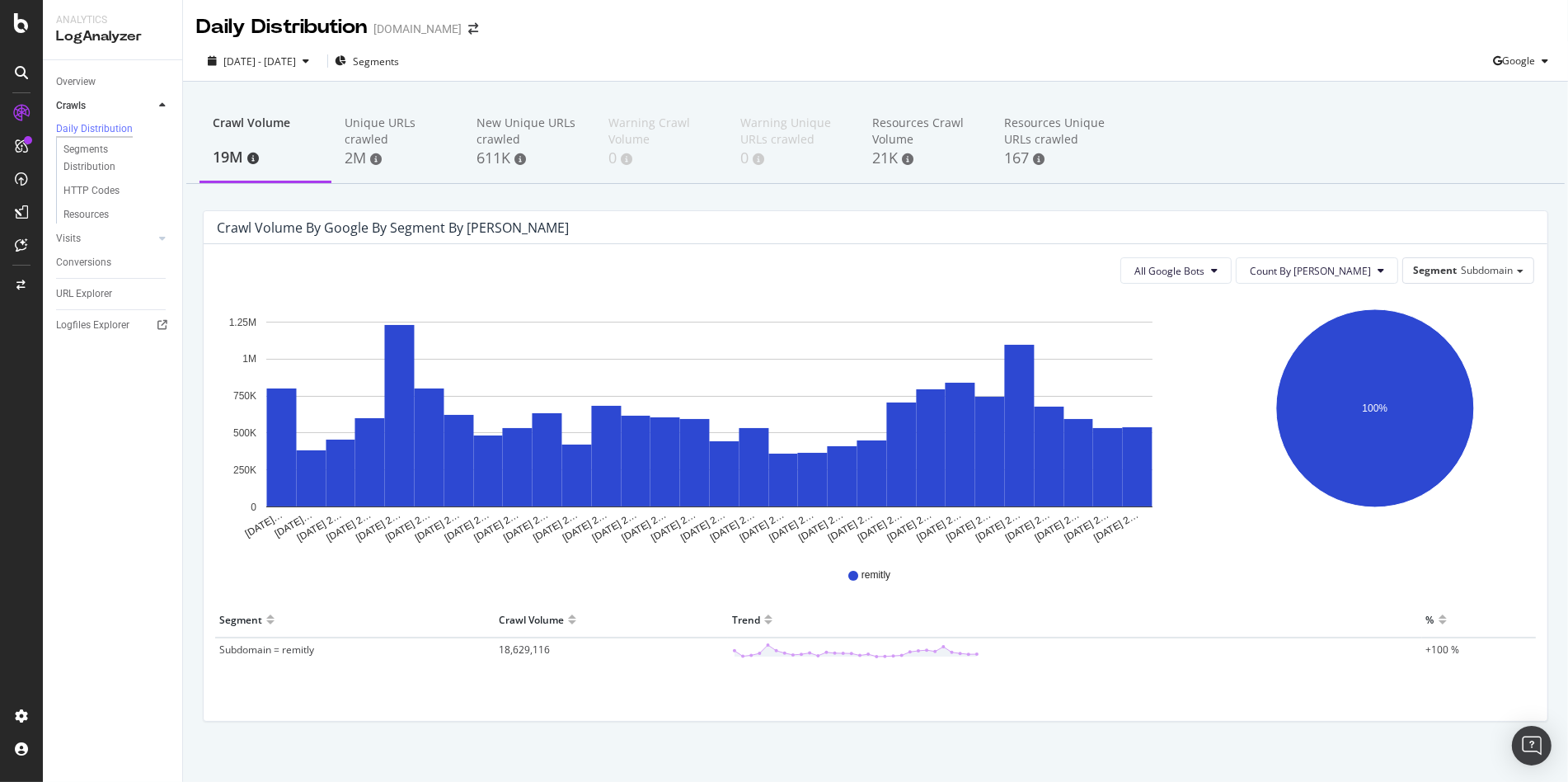
click at [535, 93] on div "Crawl Volume 19M Unique URLs crawled 2M New Unique URLs crawled 611K Warning Cr…" at bounding box center [874, 439] width 1385 height 714
